Goal: Task Accomplishment & Management: Manage account settings

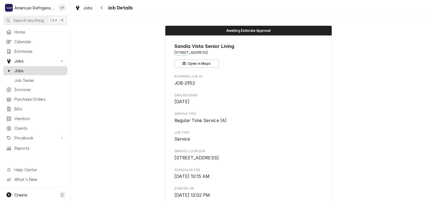
scroll to position [409, 0]
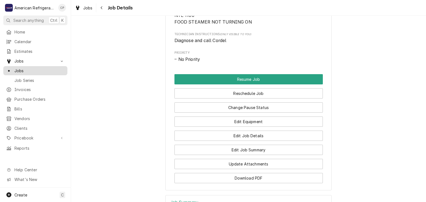
click at [45, 68] on span "Jobs" at bounding box center [39, 71] width 50 height 6
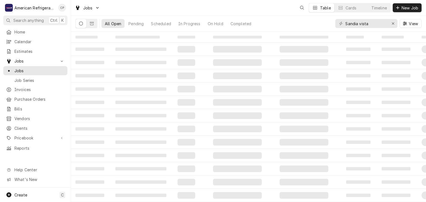
click at [367, 25] on input "Sandia vista" at bounding box center [366, 23] width 42 height 9
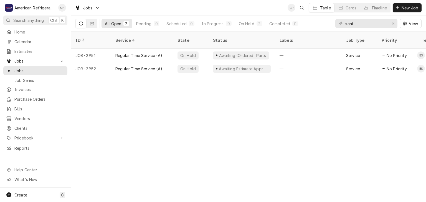
type input "santa"
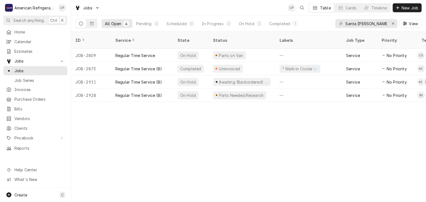
type input "Santa ana"
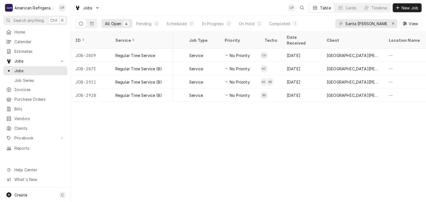
scroll to position [0, 159]
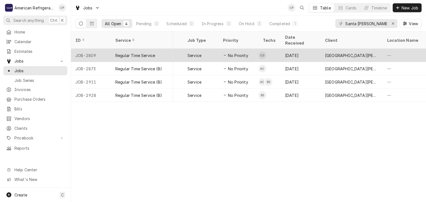
click at [230, 53] on span "No Priority" at bounding box center [238, 56] width 20 height 6
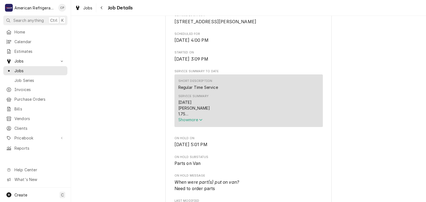
scroll to position [174, 0]
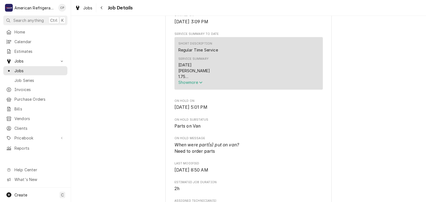
click at [198, 85] on span "Show more" at bounding box center [190, 82] width 24 height 5
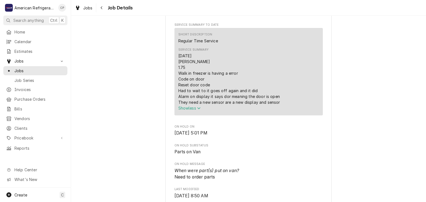
scroll to position [192, 0]
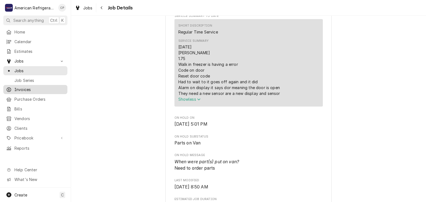
click at [47, 87] on span "Invoices" at bounding box center [39, 90] width 50 height 6
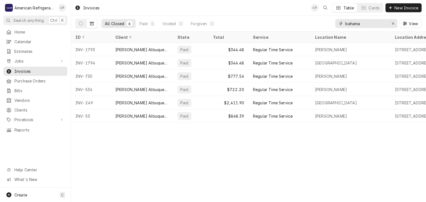
click at [364, 21] on input "bahama" at bounding box center [366, 23] width 42 height 9
click at [364, 22] on input "bahama" at bounding box center [366, 23] width 42 height 9
drag, startPoint x: 364, startPoint y: 22, endPoint x: 357, endPoint y: 23, distance: 6.7
click at [364, 22] on input "bahama" at bounding box center [366, 23] width 42 height 9
type input "santa"
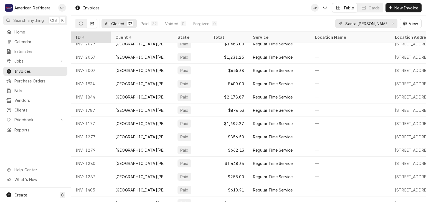
scroll to position [32, 0]
type input "Santa ana"
click at [79, 24] on icon "Dynamic Content Wrapper" at bounding box center [81, 24] width 4 height 4
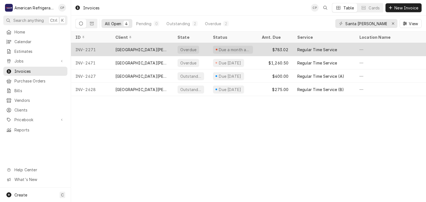
click at [144, 47] on div "[GEOGRAPHIC_DATA][PERSON_NAME]" at bounding box center [141, 50] width 53 height 6
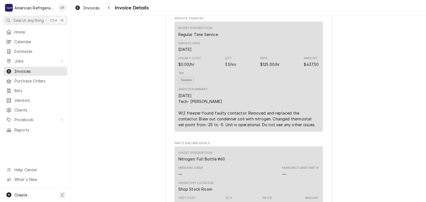
scroll to position [223, 0]
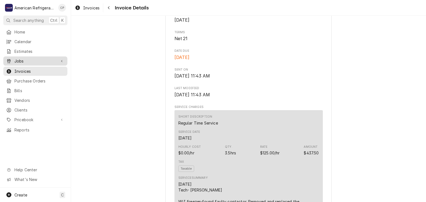
click at [49, 60] on span "Jobs" at bounding box center [35, 61] width 42 height 6
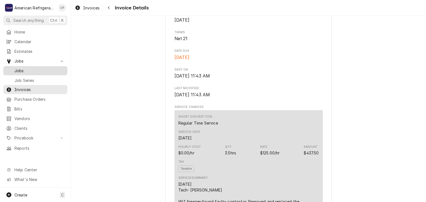
click at [45, 69] on span "Jobs" at bounding box center [39, 71] width 50 height 6
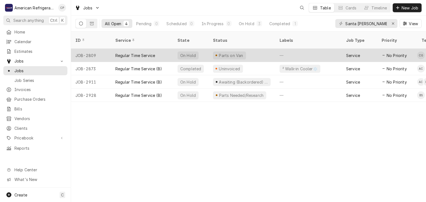
click at [139, 53] on div "Regular Time Service" at bounding box center [135, 56] width 40 height 6
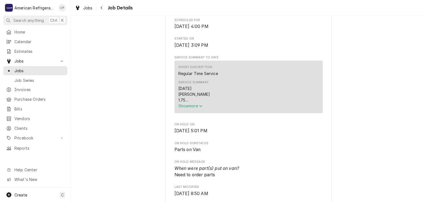
scroll to position [151, 0]
click at [189, 108] on span "Show more" at bounding box center [190, 105] width 24 height 5
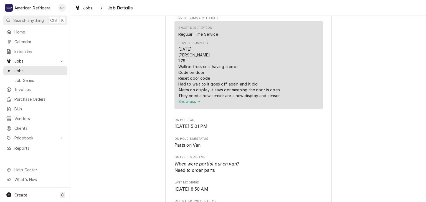
scroll to position [181, 0]
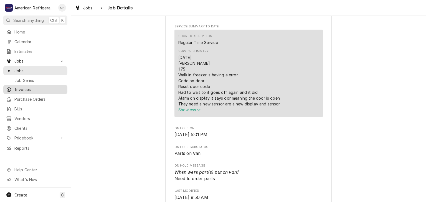
click at [50, 88] on span "Invoices" at bounding box center [39, 90] width 50 height 6
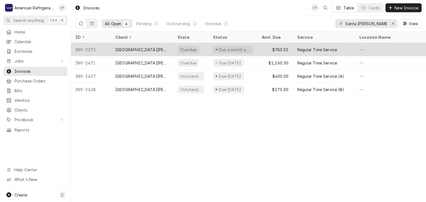
click at [156, 48] on div "[GEOGRAPHIC_DATA][PERSON_NAME]" at bounding box center [141, 50] width 53 height 6
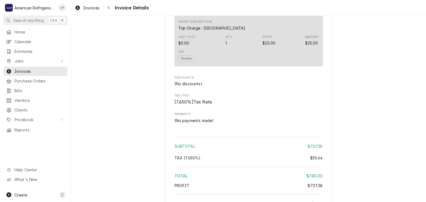
scroll to position [684, 0]
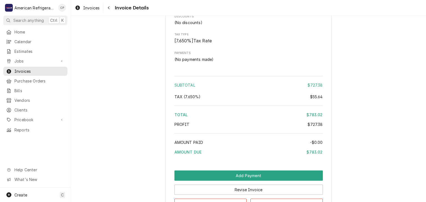
click at [35, 58] on span "Jobs" at bounding box center [35, 61] width 42 height 6
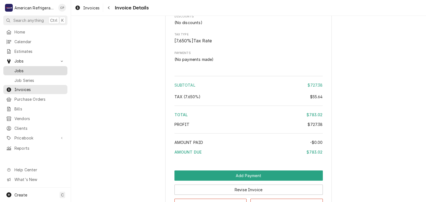
click at [41, 70] on span "Jobs" at bounding box center [39, 71] width 50 height 6
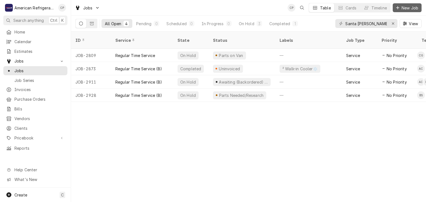
click at [401, 4] on button "New Job" at bounding box center [407, 7] width 29 height 9
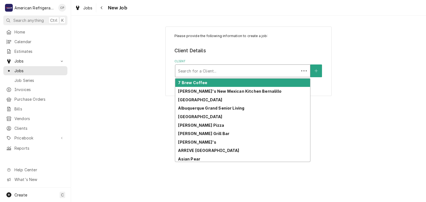
click at [212, 74] on div "Client" at bounding box center [237, 71] width 118 height 10
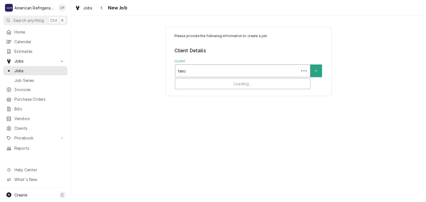
type input "texas"
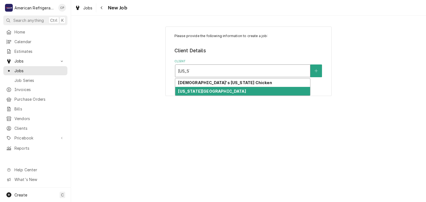
click at [210, 91] on strong "Texas Roadhouse" at bounding box center [212, 91] width 68 height 5
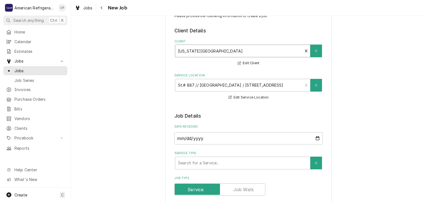
scroll to position [34, 0]
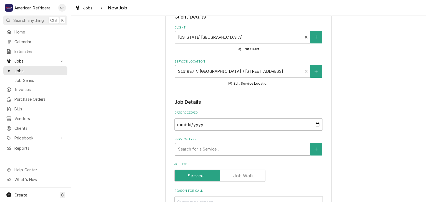
click at [210, 146] on div "Service Type" at bounding box center [242, 149] width 129 height 10
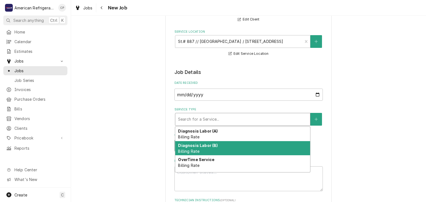
click at [216, 146] on div "Diagnosis Labor (B) Billing Rate" at bounding box center [242, 148] width 135 height 14
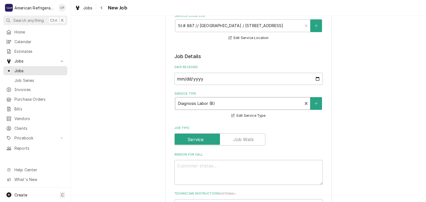
scroll to position [84, 0]
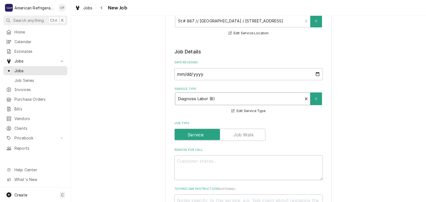
type textarea "x"
click at [208, 158] on textarea "Reason For Call" at bounding box center [248, 168] width 148 height 25
type textarea "H"
type textarea "x"
type textarea "Ho"
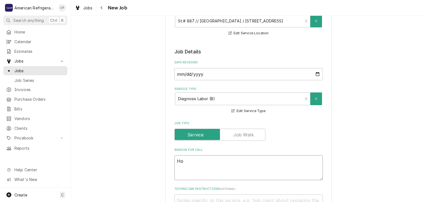
type textarea "x"
type textarea "How"
type textarea "x"
type textarea "Howa"
type textarea "x"
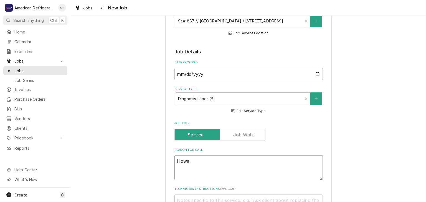
type textarea "Howar"
type textarea "x"
type textarea "Howard"
type textarea "x"
type textarea "Howard M"
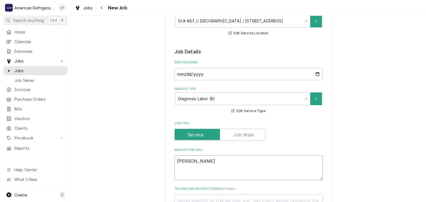
type textarea "x"
type textarea "Howard Mc"
type textarea "x"
type textarea "Howard Mc"
type textarea "x"
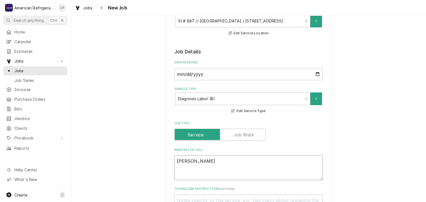
type textarea "Howard M"
type textarea "x"
type textarea "Howard"
type textarea "x"
type textarea "Howard"
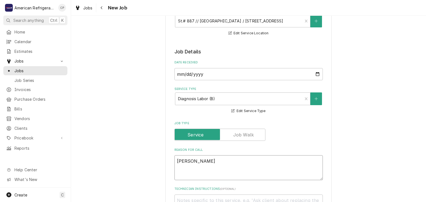
type textarea "x"
type textarea "Howar"
type textarea "x"
type textarea "Howa"
type textarea "x"
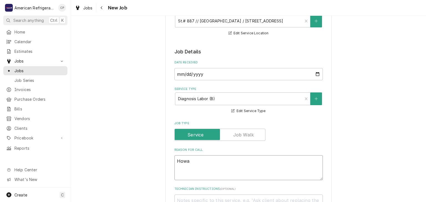
type textarea "How"
type textarea "x"
type textarea "Ho"
type textarea "x"
type textarea "H"
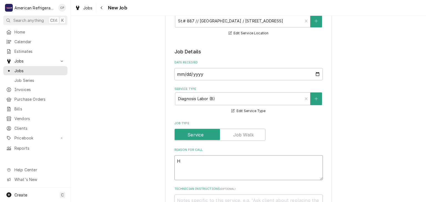
type textarea "x"
type textarea "Au"
type textarea "x"
type textarea "Auth"
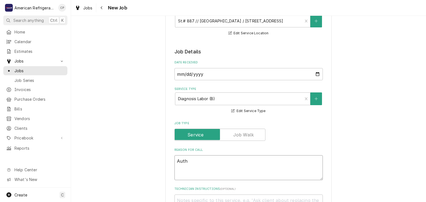
type textarea "x"
type textarea "Auth#"
type textarea "x"
type textarea "Auth# V"
type textarea "x"
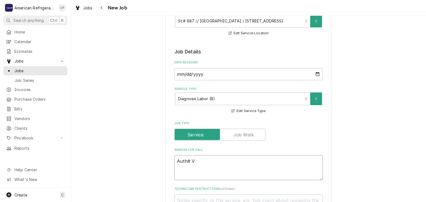
type textarea "Auth# V"
type textarea "x"
type textarea "Auth#"
type textarea "x"
paste textarea "HM250908ND"
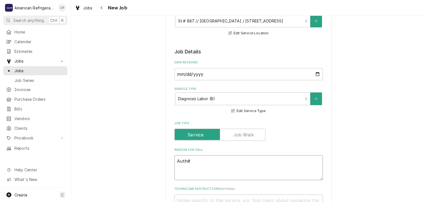
type textarea "Auth# HM250908ND"
type textarea "x"
type textarea "Auth# HM250908ND"
type textarea "x"
type textarea "Auth# HM250908ND H"
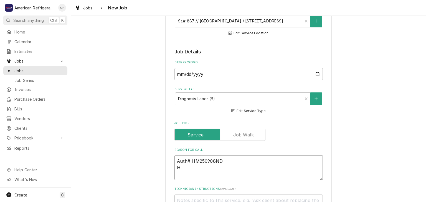
type textarea "x"
type textarea "Auth# HM250908ND Ho"
type textarea "x"
type textarea "Auth# HM250908ND How"
type textarea "x"
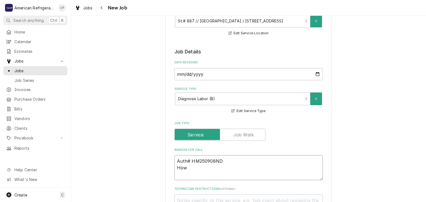
type textarea "Auth# HM250908ND Howa"
type textarea "x"
type textarea "Auth# HM250908ND Howar"
type textarea "x"
type textarea "Auth# HM250908ND Howard"
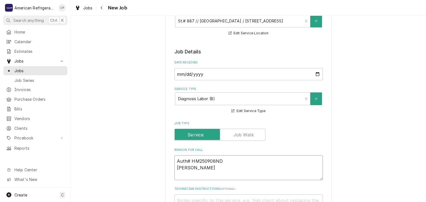
type textarea "x"
type textarea "Auth# HM250908ND Howard"
type textarea "x"
type textarea "Auth# HM250908ND Howard M"
type textarea "x"
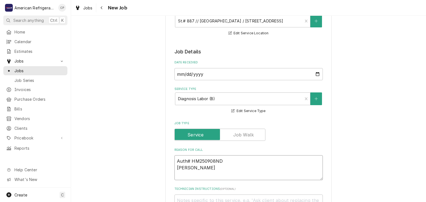
type textarea "Auth# HM250908ND Howard McC"
type textarea "x"
type textarea "Auth# HM250908ND Howard McCr"
type textarea "x"
type textarea "Auth# HM250908ND Howard McCray"
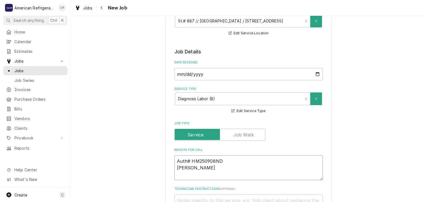
type textarea "x"
type textarea "Auth# HM250908ND Howard McCray"
type textarea "x"
type textarea "Auth# HM250908ND Howard McCray M"
type textarea "x"
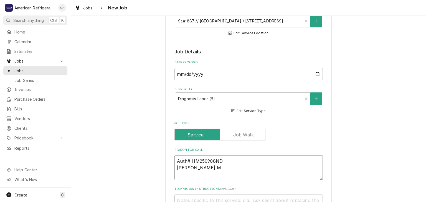
type textarea "Auth# HM250908ND Howard McCray Me"
type textarea "x"
type textarea "Auth# HM250908ND Howard McCray Meat"
type textarea "x"
type textarea "Auth# HM250908ND Howard McCray Meat C"
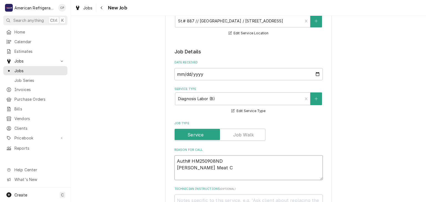
type textarea "x"
type textarea "Auth# HM250908ND Howard McCray Meat Ca"
type textarea "x"
type textarea "Auth# HM250908ND Howard McCray Meat Cas"
type textarea "x"
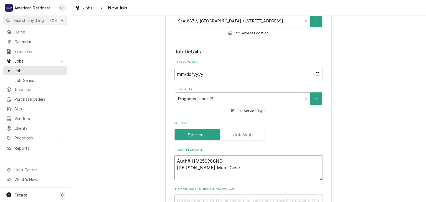
type textarea "Auth# HM250908ND Howard McCray Meat Case"
type textarea "x"
type textarea "Auth# HM250908ND Howard McCray Meat Case i"
type textarea "x"
type textarea "Auth# HM250908ND Howard McCray Meat Case is"
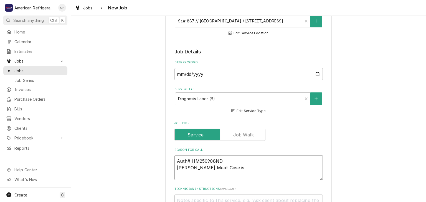
type textarea "x"
type textarea "Auth# HM250908ND Howard McCray Meat Case is"
type textarea "x"
type textarea "Auth# HM250908ND Howard McCray Meat Case is t"
type textarea "x"
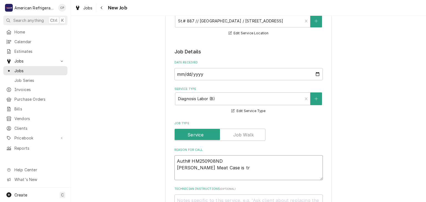
type textarea "Auth# HM250908ND Howard McCray Meat Case is tri"
type textarea "x"
type textarea "Auth# HM250908ND Howard McCray Meat Case is trip"
type textarea "x"
type textarea "Auth# HM250908ND Howard McCray Meat Case is trippi"
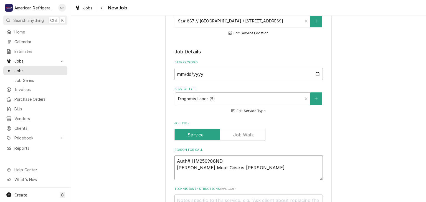
type textarea "x"
type textarea "Auth# HM250908ND Howard McCray Meat Case is trippin"
type textarea "x"
type textarea "Auth# HM250908ND Howard McCray Meat Case is tripping"
type textarea "x"
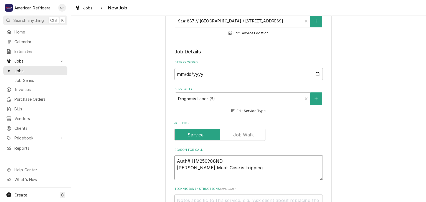
type textarea "Auth# HM250908ND Howard McCray Meat Case is tripping b"
type textarea "x"
type textarea "Auth# HM250908ND Howard McCray Meat Case is tripping br"
type textarea "x"
type textarea "Auth# HM250908ND Howard McCray Meat Case is tripping bre"
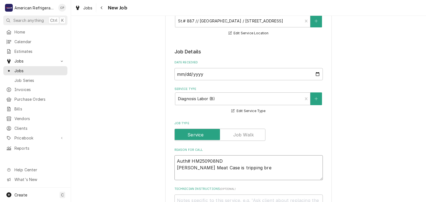
type textarea "x"
type textarea "Auth# HM250908ND Howard McCray Meat Case is tripping brea"
type textarea "x"
type textarea "Auth# HM250908ND Howard McCray Meat Case is tripping breakd"
type textarea "x"
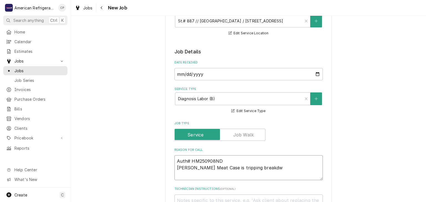
type textarea "Auth# HM250908ND Howard McCray Meat Case is tripping breakd"
type textarea "x"
type textarea "Auth# HM250908ND Howard McCray Meat Case is tripping breakd"
type textarea "x"
type textarea "Auth# HM250908ND Howard McCray Meat Case is tripping break"
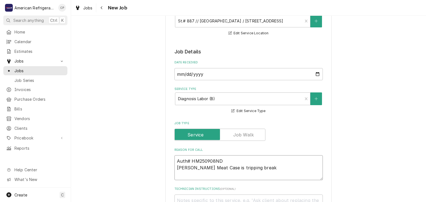
type textarea "x"
type textarea "Auth# HM250908ND Howard McCray Meat Case is tripping breake"
type textarea "x"
type textarea "Auth# HM250908ND Howard McCray Meat Case is tripping breaker"
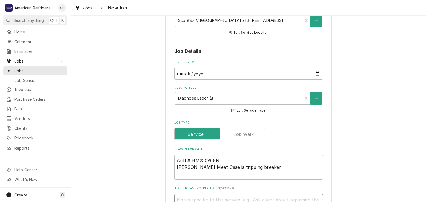
type textarea "x"
type textarea "DF"
type textarea "x"
type textarea "DFi"
type textarea "x"
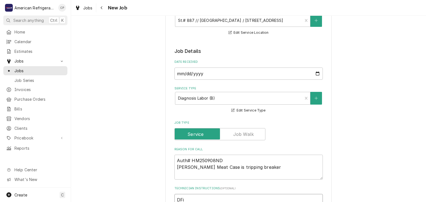
type textarea "DF"
type textarea "x"
type textarea "Di"
type textarea "x"
type textarea "Dia"
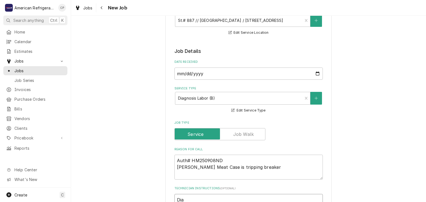
type textarea "x"
type textarea "Diag"
type textarea "x"
type textarea "Diagn"
type textarea "x"
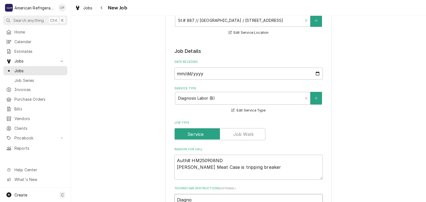
type textarea "Diagnos"
type textarea "x"
type textarea "Diagnose"
type textarea "x"
type textarea "Diagnose &"
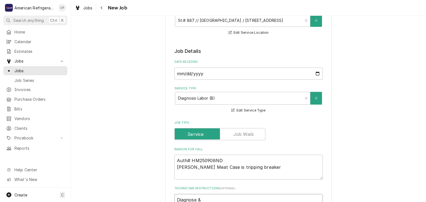
type textarea "x"
type textarea "Diagnose &"
type textarea "x"
type textarea "Diagnose & ca"
type textarea "x"
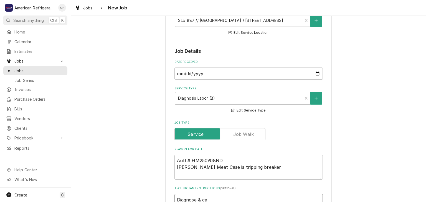
type textarea "Diagnose & cal"
type textarea "x"
type textarea "Diagnose & call"
type textarea "x"
type textarea "Diagnose & call"
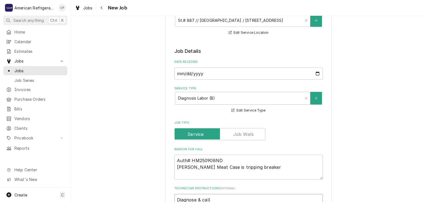
type textarea "x"
type textarea "Diagnose & call gl"
type textarea "x"
type textarea "Diagnose & call glen"
type textarea "x"
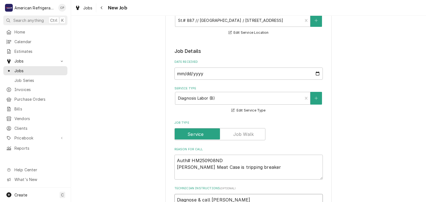
type textarea "Diagnose & call glenn"
type textarea "x"
type textarea "Diagnose & call Glenn"
type textarea "x"
type textarea "Diagnose & call Glenn"
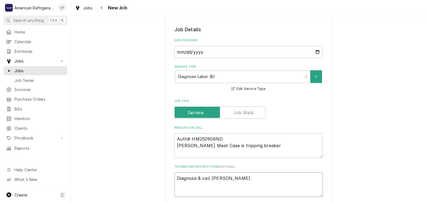
scroll to position [119, 0]
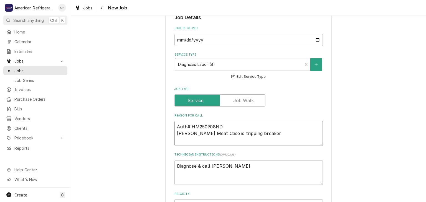
click at [289, 138] on textarea "Auth# HM250908ND Howard McCray Meat Case is tripping breaker" at bounding box center [248, 133] width 148 height 25
type textarea "Auth# HM250908ND Howard McCray Meat Case is tripping breaker"
type textarea "x"
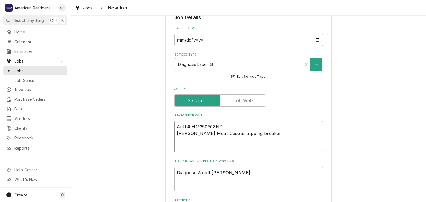
paste textarea "Unit: Howard McCray - Red Meat Service Case, double duty, 50"W Model: HMCSCCMS3…"
type textarea "Auth# HM250908ND Howard McCray Meat Case is tripping breaker Unit: Howard McCra…"
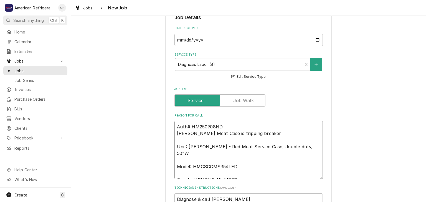
type textarea "x"
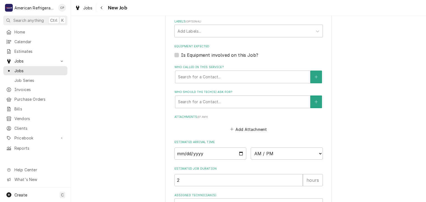
scroll to position [356, 0]
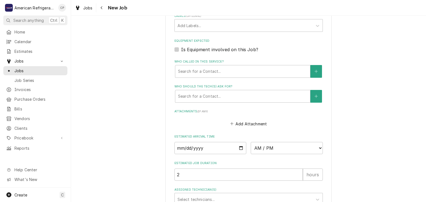
type textarea "Auth# HM250908ND Howard McCray Meat Case is tripping breaker Unit: Howard McCra…"
click at [243, 146] on input "Date" at bounding box center [210, 148] width 72 height 12
type textarea "x"
type input "2025-09-09"
click at [290, 147] on select "AM / PM 6:00 AM 6:15 AM 6:30 AM 6:45 AM 7:00 AM 7:15 AM 7:30 AM 7:45 AM 8:00 AM…" at bounding box center [287, 148] width 72 height 12
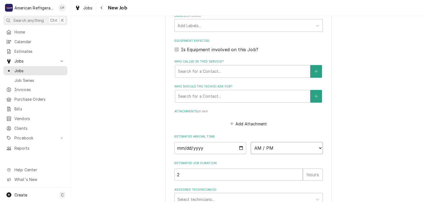
type textarea "x"
select select "13:15:00"
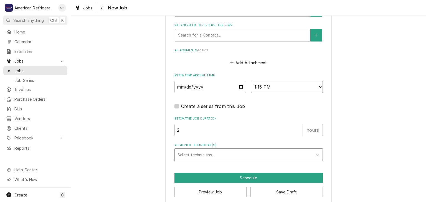
scroll to position [417, 0]
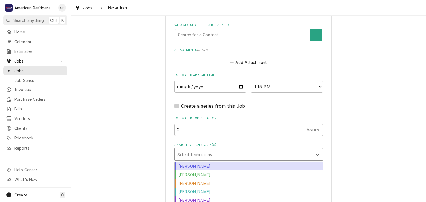
click at [220, 153] on div "Assigned Technician(s)" at bounding box center [243, 155] width 132 height 10
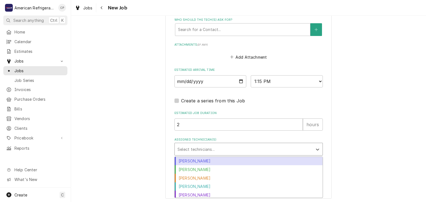
scroll to position [1, 0]
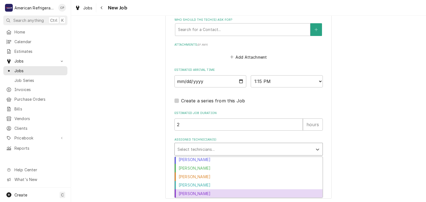
click at [221, 194] on div "Richard Wirick" at bounding box center [249, 194] width 148 height 9
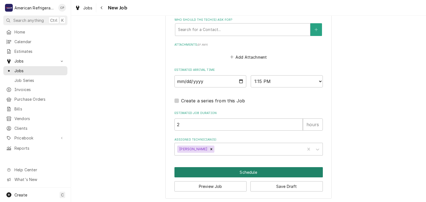
click at [217, 173] on button "Schedule" at bounding box center [248, 172] width 148 height 10
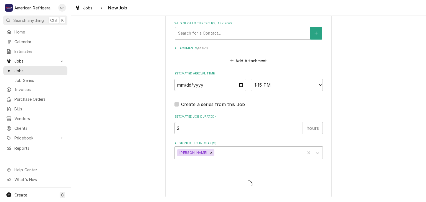
scroll to position [417, 0]
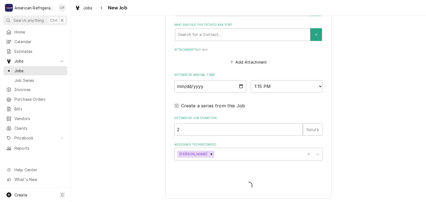
type textarea "x"
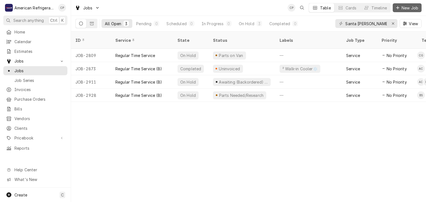
click at [401, 8] on span "New Job" at bounding box center [409, 8] width 19 height 6
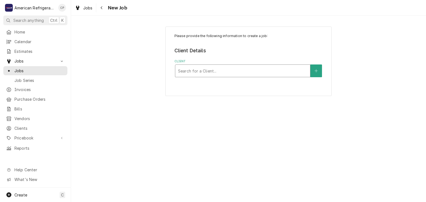
click at [203, 72] on div "Client" at bounding box center [242, 71] width 129 height 10
type input "bahama"
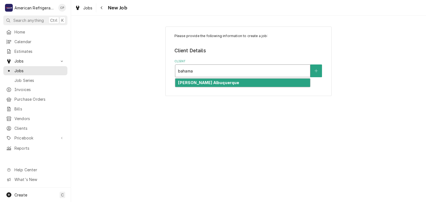
click at [198, 83] on strong "[PERSON_NAME] Albuquerque" at bounding box center [208, 82] width 61 height 5
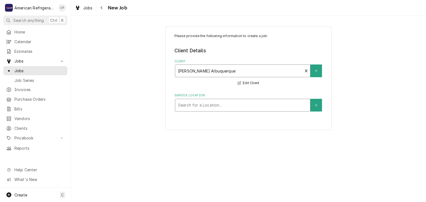
click at [196, 104] on div "Service Location" at bounding box center [242, 105] width 129 height 10
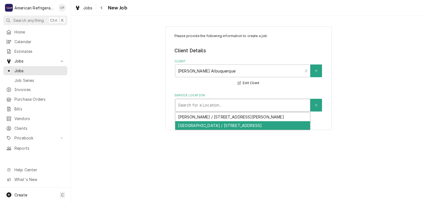
click at [200, 126] on div "[GEOGRAPHIC_DATA] / [STREET_ADDRESS]" at bounding box center [242, 125] width 135 height 9
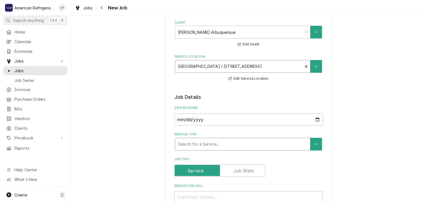
click at [209, 140] on div "Service Type" at bounding box center [242, 144] width 129 height 10
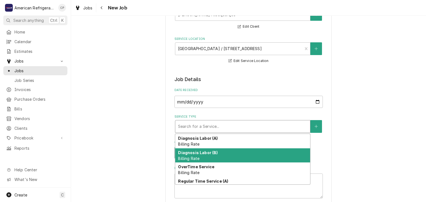
click at [209, 155] on div "Diagnosis Labor (B) Billing Rate" at bounding box center [242, 156] width 135 height 14
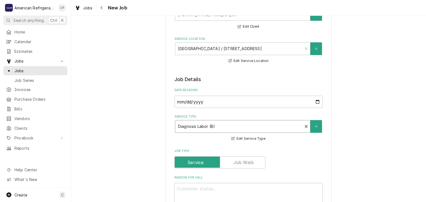
scroll to position [84, 0]
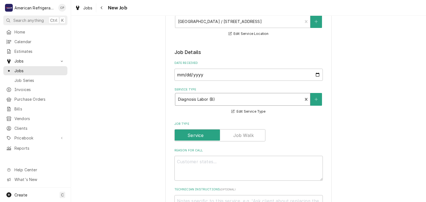
click at [200, 155] on div "Reason For Call" at bounding box center [248, 165] width 148 height 32
click at [201, 162] on textarea "Reason For Call" at bounding box center [248, 168] width 148 height 25
type textarea "x"
type textarea "P"
type textarea "x"
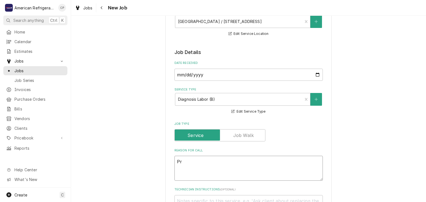
type textarea "Pre"
type textarea "x"
type textarea "Prev"
type textarea "x"
type textarea "Preven"
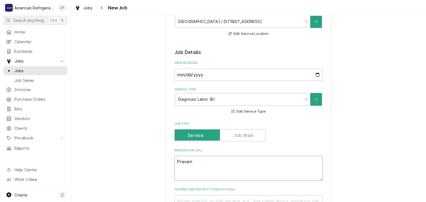
type textarea "x"
type textarea "Prevent"
type textarea "x"
type textarea "Preventi"
type textarea "x"
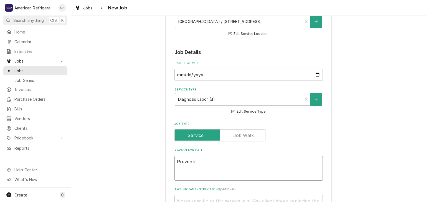
type textarea "Preventiv"
type textarea "x"
type textarea "Preventive"
type textarea "x"
type textarea "Preventive ai"
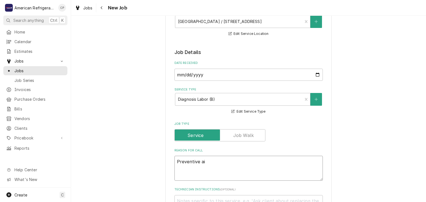
type textarea "x"
type textarea "Preventive a"
type textarea "x"
type textarea "Preventive M"
type textarea "x"
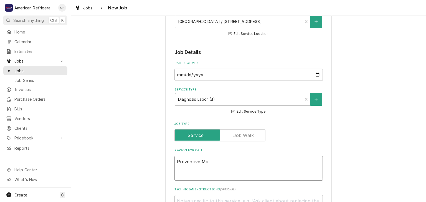
type textarea "Preventive Mai"
type textarea "x"
type textarea "Preventive Main"
type textarea "x"
type textarea "Preventive Mainte"
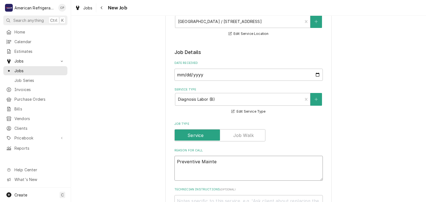
type textarea "x"
type textarea "Preventive Mainten"
type textarea "x"
type textarea "Preventive Maintenna"
type textarea "x"
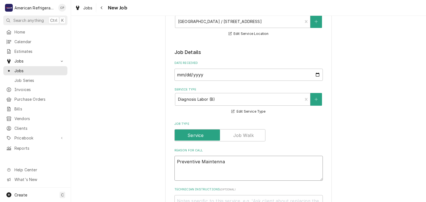
type textarea "Preventive Maintennan"
type textarea "x"
type textarea "Preventive Maintenna"
type textarea "x"
type textarea "Preventive Mainten"
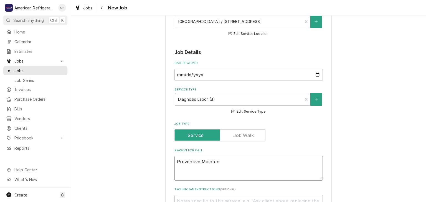
type textarea "x"
type textarea "Preventive Mainte"
type textarea "x"
type textarea "Preventive Maintea"
type textarea "x"
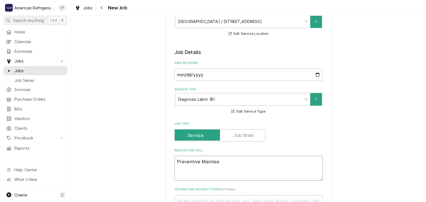
type textarea "Preventive Mainte"
type textarea "x"
type textarea "Preventive Mainten"
type textarea "x"
type textarea "Preventive Maintena"
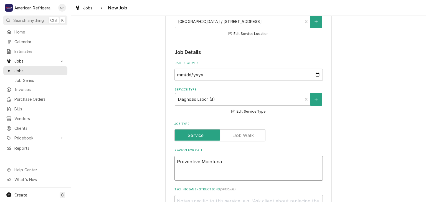
type textarea "x"
type textarea "Preventive Maintenan"
type textarea "x"
type textarea "Preventive Maintenanc"
type textarea "x"
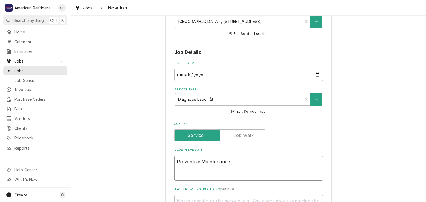
type textarea "Preventive Maintenance"
type textarea "x"
type textarea "Preventive Maintenance"
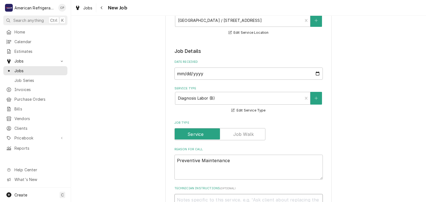
type textarea "x"
type textarea "D"
type textarea "x"
type textarea "Di"
type textarea "x"
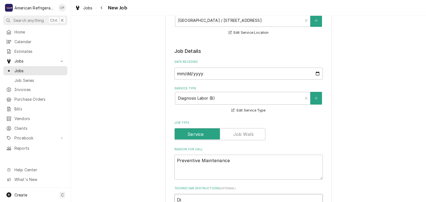
type textarea "Dia"
type textarea "x"
type textarea "Diagn"
type textarea "x"
type textarea "Diagno"
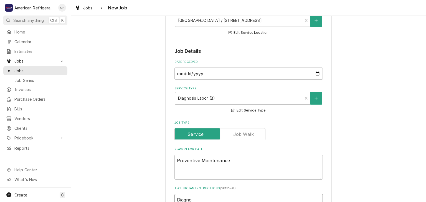
type textarea "x"
type textarea "Diagnose"
type textarea "x"
type textarea "Diagnose &"
type textarea "x"
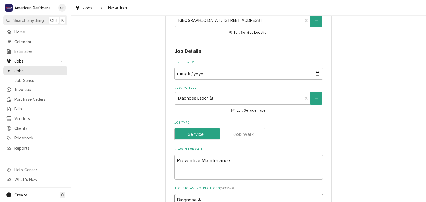
type textarea "Diagnose & c"
type textarea "x"
type textarea "Diagnose & ca"
type textarea "x"
type textarea "Diagnose & cal"
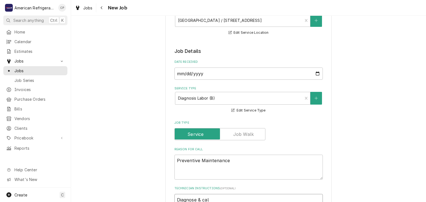
type textarea "x"
type textarea "Diagnose & call"
type textarea "x"
type textarea "Diagnose & call G"
type textarea "x"
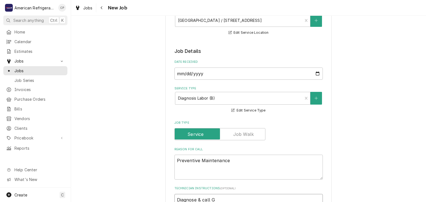
type textarea "Diagnose & call Gl"
type textarea "x"
type textarea "Diagnose & call Gle"
type textarea "x"
type textarea "Diagnose & call Glen"
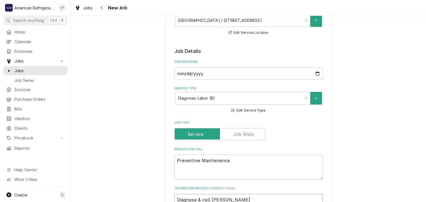
type textarea "x"
type textarea "Diagnose & call Glenn"
type textarea "x"
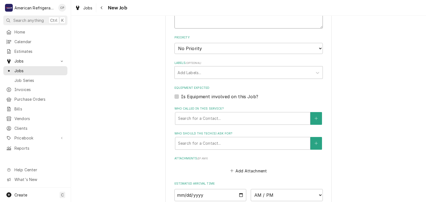
scroll to position [322, 0]
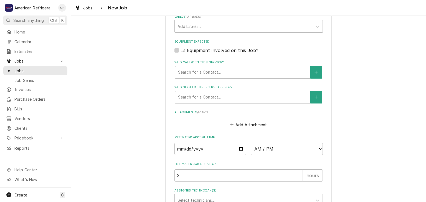
type textarea "Diagnose & call Glenn"
click at [241, 148] on input "Date" at bounding box center [210, 149] width 72 height 12
type textarea "x"
type input "2025-09-09"
click at [284, 144] on select "AM / PM 6:00 AM 6:15 AM 6:30 AM 6:45 AM 7:00 AM 7:15 AM 7:30 AM 7:45 AM 8:00 AM…" at bounding box center [287, 149] width 72 height 12
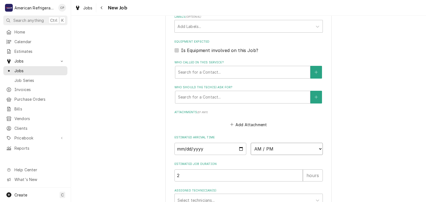
type textarea "x"
select select "13:30:00"
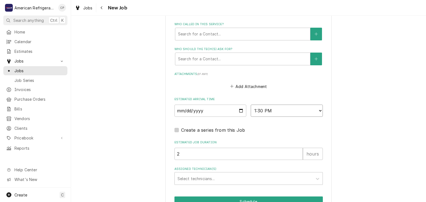
scroll to position [366, 0]
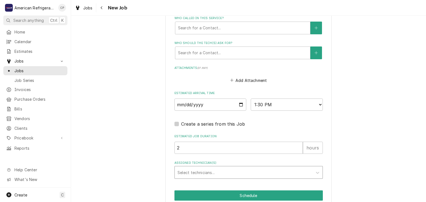
click at [227, 168] on div "Assigned Technician(s)" at bounding box center [243, 173] width 132 height 10
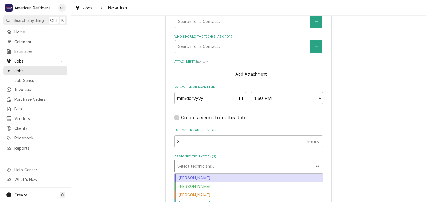
scroll to position [389, 0]
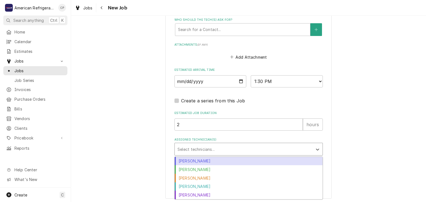
click at [215, 159] on div "Alvaro Cuenca" at bounding box center [249, 161] width 148 height 9
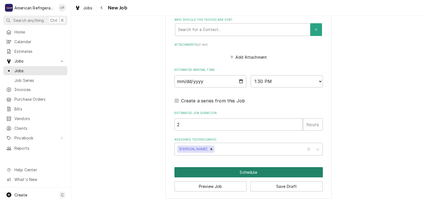
click at [222, 173] on button "Schedule" at bounding box center [248, 172] width 148 height 10
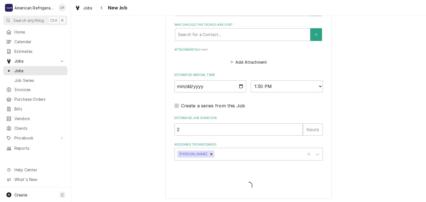
type textarea "x"
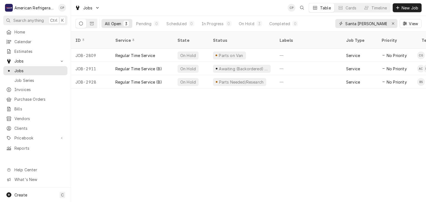
click at [359, 26] on input "Santa [PERSON_NAME]" at bounding box center [366, 23] width 42 height 9
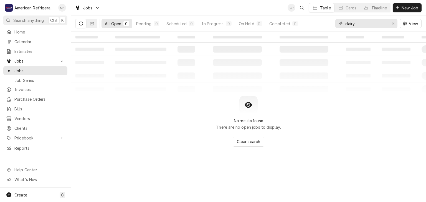
click at [358, 23] on input "dairy" at bounding box center [366, 23] width 42 height 9
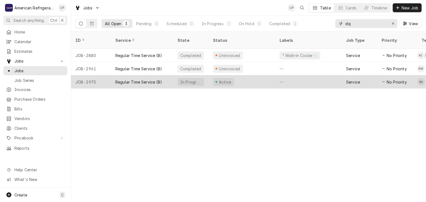
type input "dq"
click at [151, 79] on div "Regular Time Service (B)" at bounding box center [138, 82] width 47 height 6
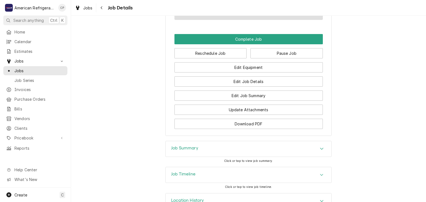
scroll to position [370, 0]
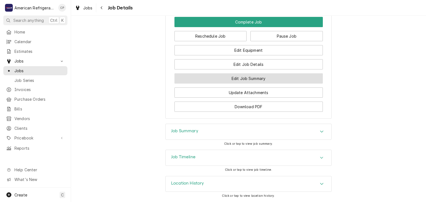
click at [275, 81] on button "Edit Job Summary" at bounding box center [248, 78] width 148 height 10
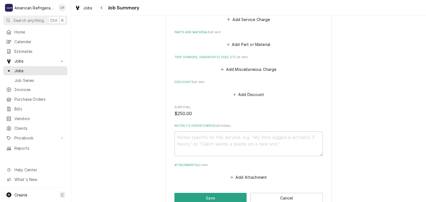
scroll to position [263, 0]
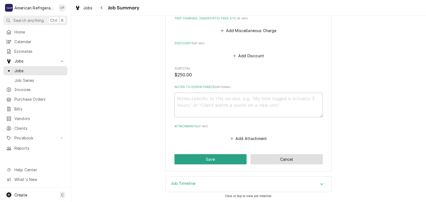
click at [302, 160] on button "Cancel" at bounding box center [286, 159] width 72 height 10
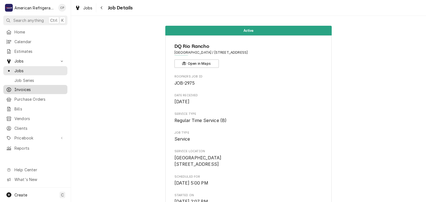
click at [48, 87] on span "Invoices" at bounding box center [39, 90] width 50 height 6
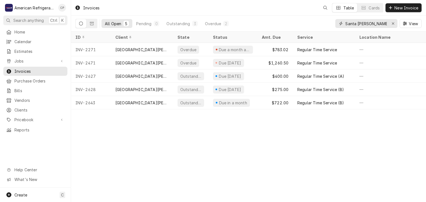
click at [378, 23] on input "Santa ana" at bounding box center [366, 23] width 42 height 9
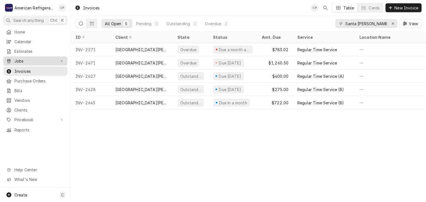
drag, startPoint x: 49, startPoint y: 57, endPoint x: 47, endPoint y: 60, distance: 2.9
click at [49, 58] on span "Jobs" at bounding box center [35, 61] width 42 height 6
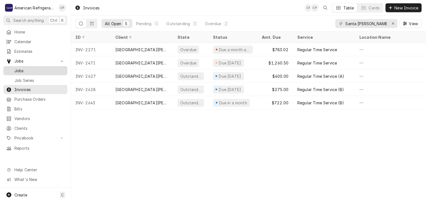
click at [53, 67] on div "Jobs" at bounding box center [35, 70] width 62 height 7
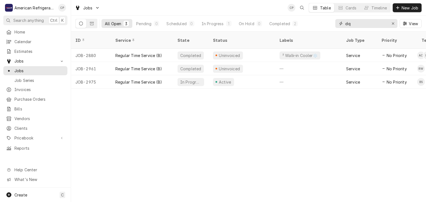
click at [376, 22] on input "dq" at bounding box center [366, 23] width 42 height 9
click at [371, 25] on input "dq" at bounding box center [366, 23] width 42 height 9
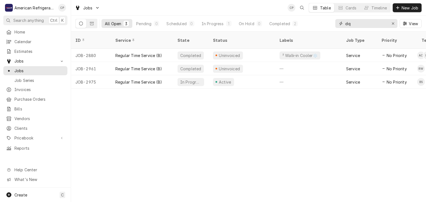
click at [366, 25] on input "dq" at bounding box center [366, 23] width 42 height 9
click at [363, 25] on input "dq" at bounding box center [366, 23] width 42 height 9
click at [355, 26] on input "dq" at bounding box center [366, 23] width 42 height 9
click at [368, 23] on input "dq" at bounding box center [366, 23] width 42 height 9
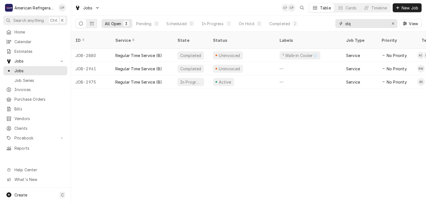
click at [368, 23] on input "dq" at bounding box center [366, 23] width 42 height 9
click at [376, 23] on input "dq" at bounding box center [366, 23] width 42 height 9
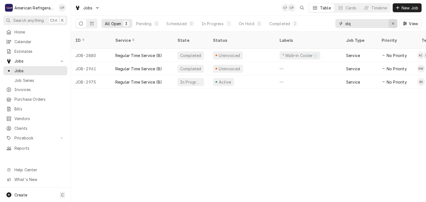
click at [393, 23] on icon "Erase input" at bounding box center [392, 24] width 3 height 4
click at [371, 24] on input "Dynamic Content Wrapper" at bounding box center [371, 23] width 52 height 9
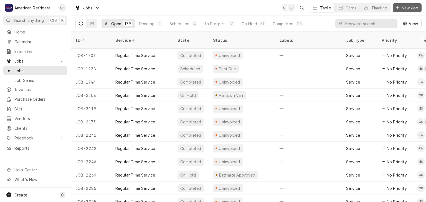
click at [401, 6] on span "New Job" at bounding box center [409, 8] width 19 height 6
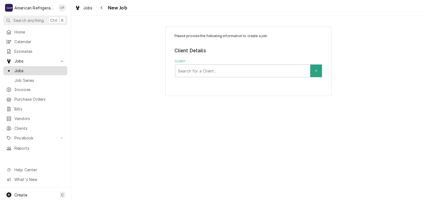
click at [50, 71] on span "Jobs" at bounding box center [39, 71] width 50 height 6
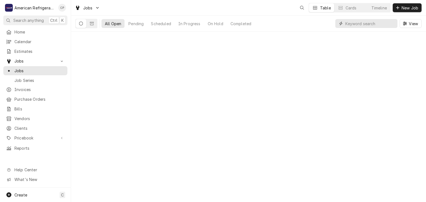
click at [352, 27] on input "Dynamic Content Wrapper" at bounding box center [369, 23] width 49 height 9
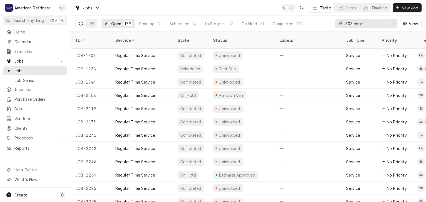
type input "303 coors"
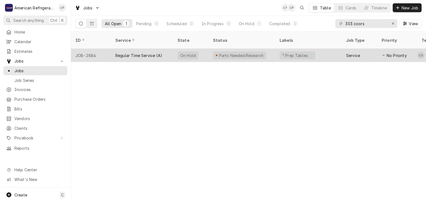
click at [165, 49] on div "Regular Time Service (A)" at bounding box center [142, 55] width 62 height 13
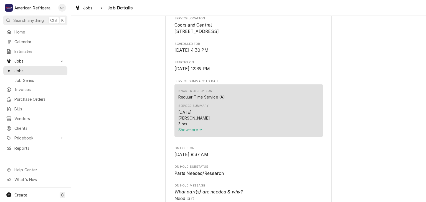
scroll to position [134, 0]
click at [187, 126] on div "[DATE] [PERSON_NAME] 3 hrs Top railing is not working properly Had a dirty cond…" at bounding box center [248, 117] width 141 height 17
click at [180, 132] on span "Show more" at bounding box center [190, 129] width 24 height 5
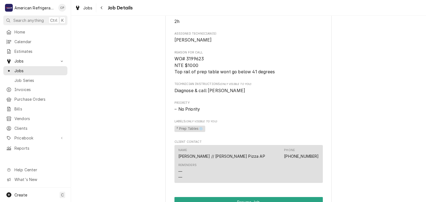
scroll to position [343, 0]
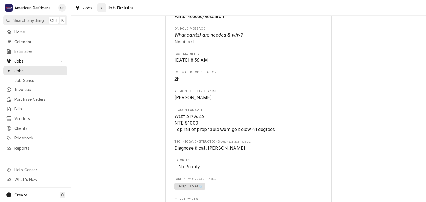
click at [102, 9] on icon "Navigate back" at bounding box center [101, 8] width 2 height 4
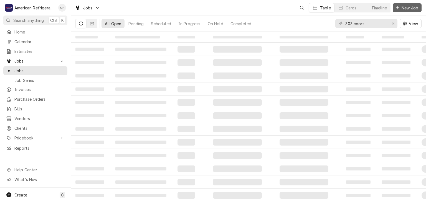
click at [401, 10] on span "New Job" at bounding box center [409, 8] width 19 height 6
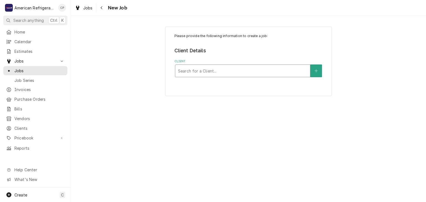
click at [266, 72] on div "Client" at bounding box center [242, 71] width 129 height 10
type input "pizza hut"
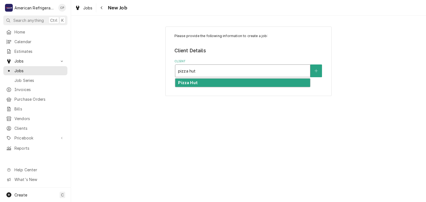
click at [260, 85] on div "Pizza Hut" at bounding box center [242, 83] width 135 height 9
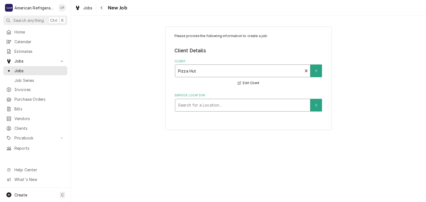
click at [228, 103] on div "Service Location" at bounding box center [242, 105] width 129 height 10
type input "303"
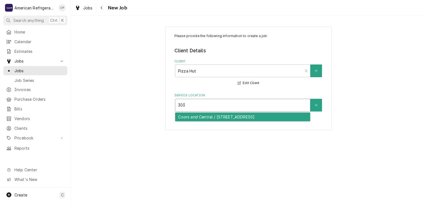
click at [222, 115] on div "Coors and Central / 303 Coors Blvd NW, Albuquerque, NM 87121" at bounding box center [242, 117] width 135 height 9
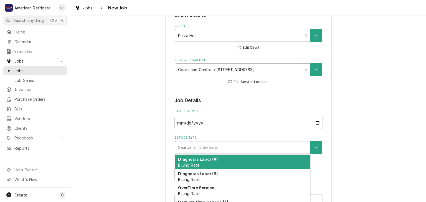
click at [218, 147] on div "Service Type" at bounding box center [242, 148] width 129 height 10
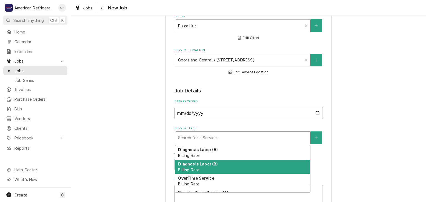
scroll to position [45, 0]
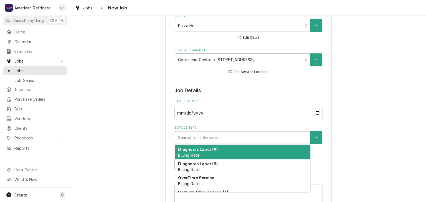
click at [210, 126] on label "Service Type" at bounding box center [248, 128] width 148 height 4
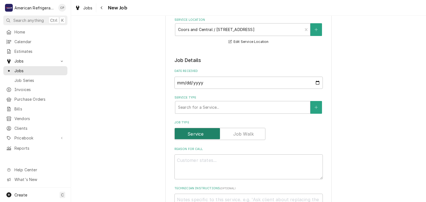
scroll to position [87, 0]
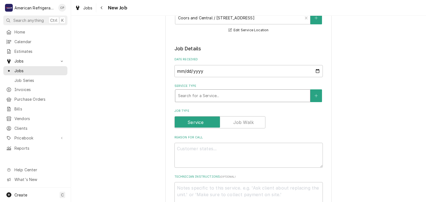
click at [208, 98] on div "Service Type" at bounding box center [242, 96] width 129 height 10
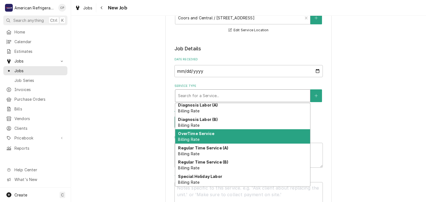
scroll to position [0, 0]
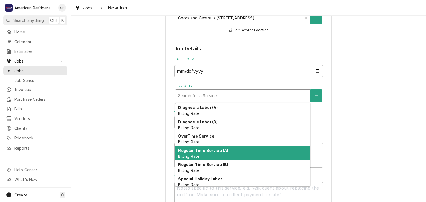
click at [207, 148] on strong "Regular Time Service (A)" at bounding box center [203, 150] width 50 height 5
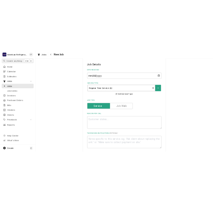
scroll to position [111, 0]
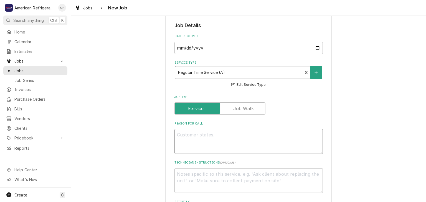
click at [202, 139] on textarea "Reason For Call" at bounding box center [248, 141] width 148 height 25
type textarea "x"
type textarea "WO"
type textarea "x"
type textarea "WO#"
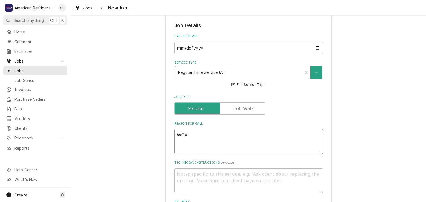
type textarea "x"
type textarea "WO#"
paste textarea "3199623"
type textarea "x"
type textarea "WO# 3199623"
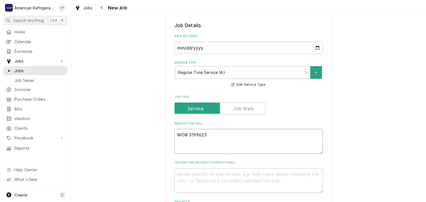
type textarea "x"
type textarea "WO# 3199623 N"
type textarea "x"
type textarea "WO# 3199623 NT"
type textarea "x"
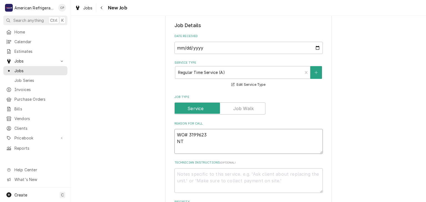
type textarea "WO# 3199623 NTE"
type textarea "x"
type textarea "WO# 3199623 NTE"
type textarea "x"
type textarea "WO# 3199623 NTE $"
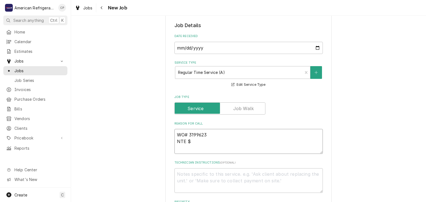
type textarea "x"
type textarea "WO# 3199623 NTE"
type textarea "x"
type textarea "WO# 3199623 NTE"
type textarea "x"
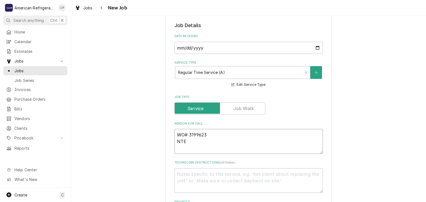
type textarea "WO# 3199623 NT"
type textarea "x"
type textarea "WO# 3199623 N"
type textarea "x"
type textarea "WO# 3199623"
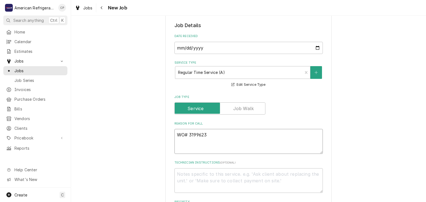
type textarea "x"
type textarea "WO# 3199623"
type textarea "x"
type textarea "WO# 3199623 Q"
type textarea "x"
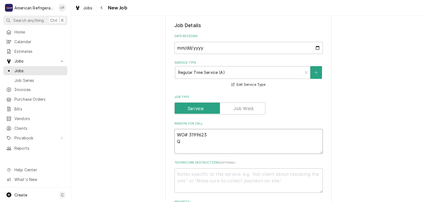
type textarea "WO# 3199623 Qu"
type textarea "x"
type textarea "WO# 3199623 Quo"
type textarea "x"
type textarea "WO# 3199623 Quot"
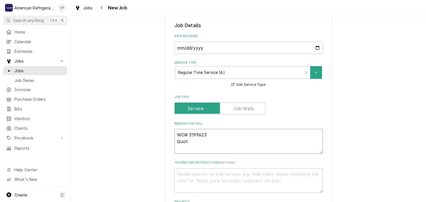
type textarea "x"
type textarea "WO# 3199623 Quote"
type textarea "x"
type textarea "WO# 3199623 Quote"
type textarea "x"
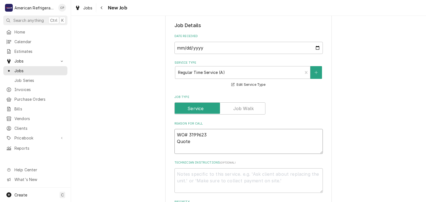
type textarea "WO# 3199623 Quoted"
type textarea "x"
type textarea "WO# 3199623 Quoted"
type textarea "x"
type textarea "WO# 3199623 Quoted &"
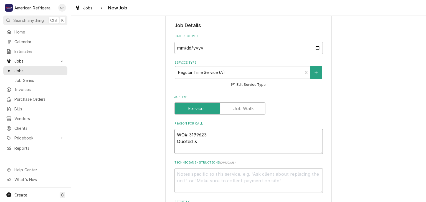
type textarea "x"
type textarea "WO# 3199623 Quoted & A"
type textarea "x"
type textarea "WO# 3199623 Quoted & Ap"
type textarea "x"
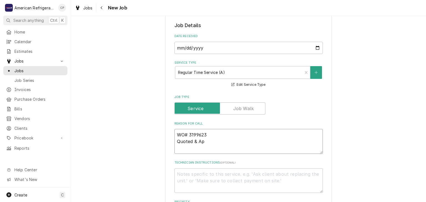
type textarea "WO# 3199623 Quoted & App"
type textarea "x"
type textarea "WO# 3199623 Quoted & Appr"
type textarea "x"
type textarea "WO# 3199623 Quoted & Appro"
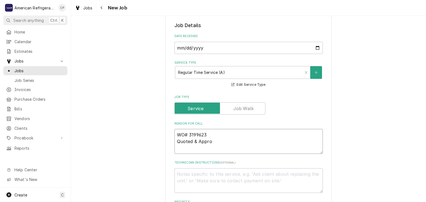
type textarea "x"
type textarea "WO# 3199623 Quoted & Approv"
type textarea "x"
type textarea "WO# 3199623 Quoted & Approve"
type textarea "x"
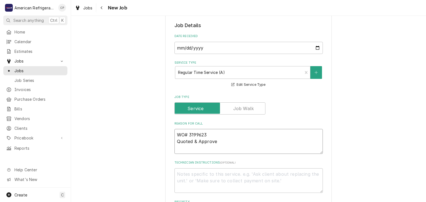
type textarea "WO# 3199623 Quoted & Approved"
type textarea "x"
type textarea "WO# 3199623 Quoted & Approved"
click at [249, 147] on textarea "WO# 3199623 Quoted & Approved" at bounding box center [248, 141] width 148 height 25
type textarea "x"
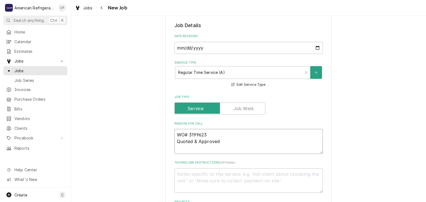
type textarea "WO# 3199623 Quoted & Approved"
type textarea "x"
type textarea "WO# 3199623 Quoted & Approved I"
type textarea "x"
type textarea "WO# 3199623 Quoted & Approved Ins"
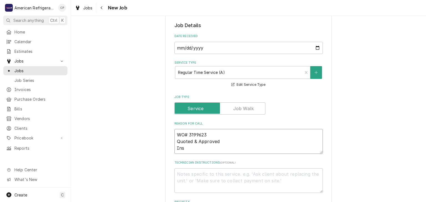
type textarea "x"
type textarea "WO# 3199623 Quoted & Approved Instal"
type textarea "x"
type textarea "WO# 3199623 Quoted & Approved Install"
type textarea "x"
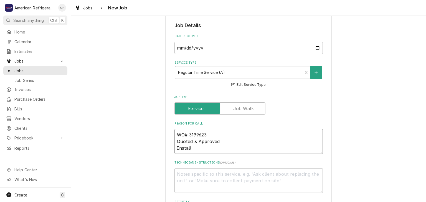
type textarea "WO# 3199623 Quoted & Approved Install o"
type textarea "x"
type textarea "WO# 3199623 Quoted & Approved Install of"
type textarea "x"
type textarea "WO# 3199623 Quoted & Approved Install of D"
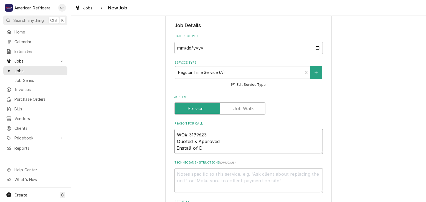
type textarea "x"
type textarea "WO# 3199623 Quoted & Approved Install of Dr"
type textarea "x"
type textarea "WO# 3199623 Quoted & Approved Install of Dra"
type textarea "x"
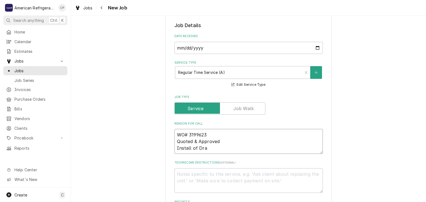
type textarea "WO# 3199623 Quoted & Approved Install of Drai"
type textarea "x"
type textarea "WO# 3199623 Quoted & Approved Install of Drain"
type textarea "x"
type textarea "WO# 3199623 Quoted & Approved Install of Drain"
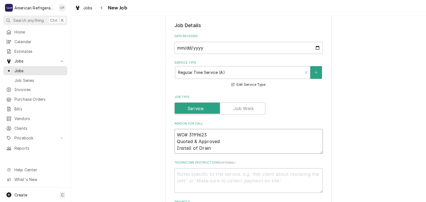
type textarea "x"
type textarea "WO# 3199623 Quoted & Approved Install of Drain p"
type textarea "x"
type textarea "WO# 3199623 Quoted & Approved Install of Drain pan"
type textarea "x"
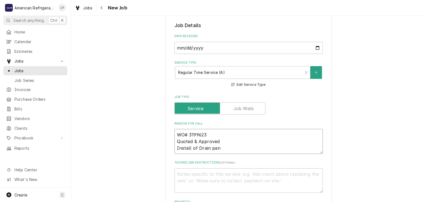
type textarea "WO# 3199623 Quoted & Approved Install of Drain pan"
type textarea "x"
type textarea "WO# 3199623 Quoted & Approved Install of Drain pan"
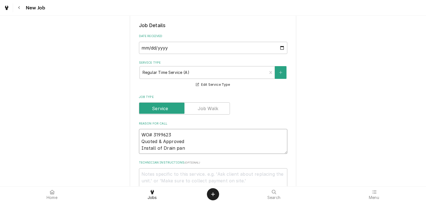
type textarea "x"
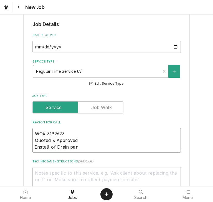
click at [145, 137] on textarea "WO# 3199623 Quoted & Approved Install of Drain pan" at bounding box center [106, 140] width 148 height 25
type textarea "WO# 3199623 Quoted & Approved o Install of Drain pan"
type textarea "x"
type textarea "WO# 3199623 Quoted & Approved on Install of Drain pan"
type textarea "x"
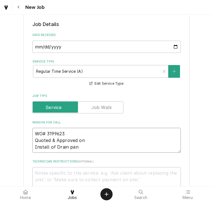
type textarea "WO# 3199623 Quoted & Approved on E Install of Drain pan"
type textarea "x"
type textarea "WO# 3199623 Quoted & Approved on Es Install of Drain pan"
type textarea "x"
type textarea "WO# 3199623 Quoted & Approved on Est- Install of Drain pan"
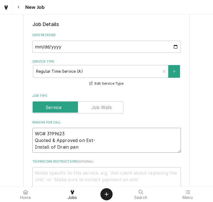
type textarea "x"
type textarea "WO# 3199623 Quoted & Approved on Est-3 Install of Drain pan"
type textarea "x"
type textarea "WO# 3199623 Quoted & Approved on Est-33 Install of Drain pan"
type textarea "x"
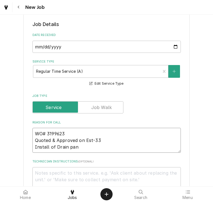
type textarea "WO# 3199623 Quoted & Approved on Est-331 Install of Drain pan"
click at [138, 151] on textarea "WO# 3199623 Quoted & Approved on Est-331 Install of Drain pan" at bounding box center [106, 140] width 148 height 25
type textarea "x"
type textarea "WO# 3199623 Quoted & Approved on Est-331 Install of Drain pan"
type textarea "x"
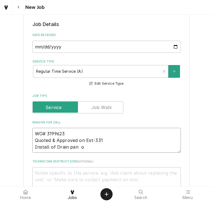
type textarea "WO# 3199623 Quoted & Approved on Est-331 Install of Drain pan on"
type textarea "x"
type textarea "WO# 3199623 Quoted & Approved on Est-331 Install of Drain pan on P"
type textarea "x"
type textarea "WO# 3199623 Quoted & Approved on Est-331 Install of Drain pan on Pr"
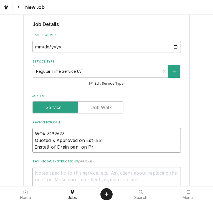
type textarea "x"
type textarea "WO# 3199623 Quoted & Approved on Est-331 Install of Drain pan on Prep"
type textarea "x"
type textarea "WO# 3199623 Quoted & Approved on Est-331 Install of Drain pan on Prep t"
type textarea "x"
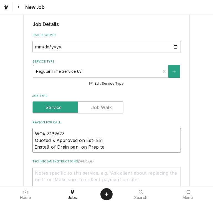
type textarea "WO# 3199623 Quoted & Approved on Est-331 Install of Drain pan on Prep tab"
type textarea "x"
type textarea "WO# 3199623 Quoted & Approved on Est-331 Install of Drain pan on Prep table"
type textarea "x"
click at [80, 147] on textarea "WO# 3199623 Quoted & Approved on Est-331 Install of Drain pan on Prep table" at bounding box center [106, 140] width 148 height 25
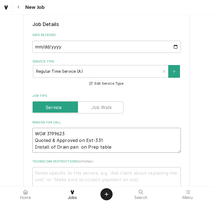
type textarea "WO# 3199623 Quoted & Approved on Est-331 Install of Drain pan on Prep table"
type textarea "x"
type textarea "WO# 3199623 Quoted & Approved on Est-331 Install of Drain pan on Prep table"
type textarea "x"
type textarea "D"
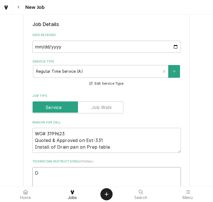
type textarea "x"
type textarea "Di"
type textarea "x"
type textarea "Dia"
type textarea "x"
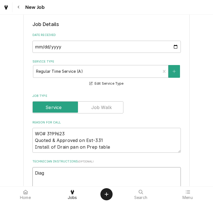
type textarea "Diagn"
type textarea "x"
type textarea "Diagnos"
type textarea "x"
type textarea "Diagnose"
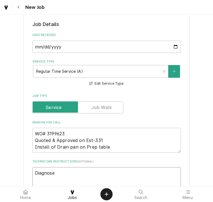
type textarea "x"
type textarea "Diagnose &"
type textarea "x"
type textarea "Diagnose & c"
type textarea "x"
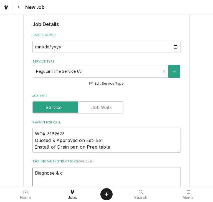
type textarea "Diagnose & ca"
type textarea "x"
type textarea "Diagnose & cal"
type textarea "x"
type textarea "Diagnose & call"
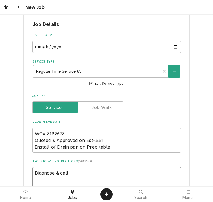
type textarea "x"
type textarea "Diagnose & call g"
type textarea "x"
type textarea "Diagnose & call gl"
type textarea "x"
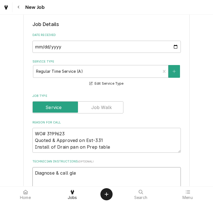
type textarea "Diagnose & call glen"
type textarea "x"
type textarea "Diagnose & call glenn"
type textarea "x"
type textarea "Diagnose & call Glenn"
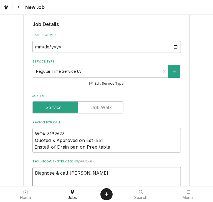
type textarea "x"
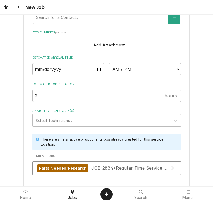
scroll to position [353, 0]
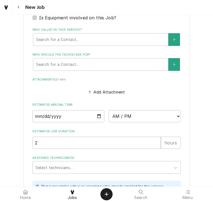
type textarea "Diagnose & call Glenn"
click at [98, 114] on input "Date" at bounding box center [68, 116] width 72 height 12
type textarea "x"
type input "2025-09-09"
type textarea "x"
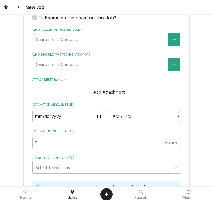
click at [129, 118] on select "AM / PM 6:00 AM 6:15 AM 6:30 AM 6:45 AM 7:00 AM 7:15 AM 7:30 AM 7:45 AM 8:00 AM…" at bounding box center [145, 116] width 72 height 12
select select "13:30:00"
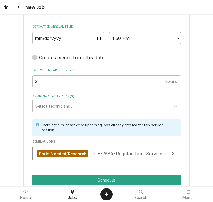
scroll to position [445, 0]
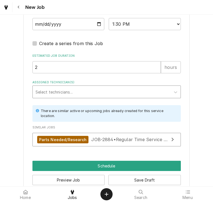
click at [95, 91] on div "Assigned Technician(s)" at bounding box center [101, 92] width 132 height 10
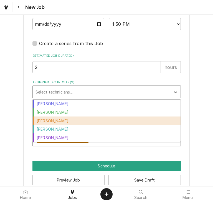
click at [86, 117] on div "Carlos Garcia" at bounding box center [107, 121] width 148 height 9
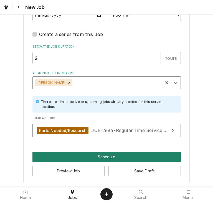
click at [94, 152] on button "Schedule" at bounding box center [106, 157] width 148 height 10
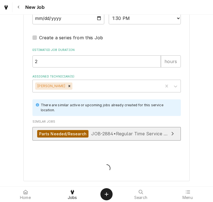
scroll to position [450, 0]
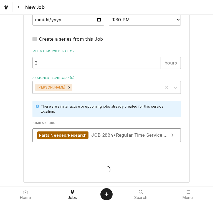
type textarea "x"
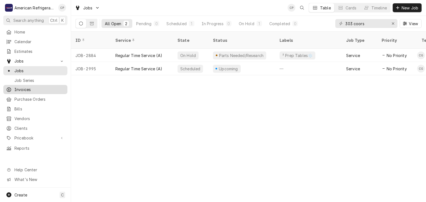
click at [32, 87] on span "Invoices" at bounding box center [39, 90] width 50 height 6
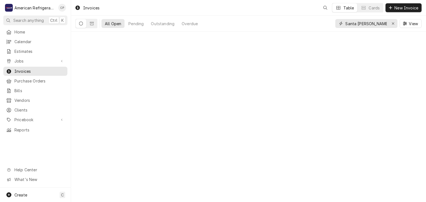
click at [370, 25] on input "Santa ana" at bounding box center [366, 23] width 42 height 9
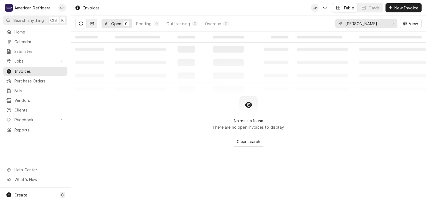
type input "[PERSON_NAME]"
click at [91, 24] on icon "Dynamic Content Wrapper" at bounding box center [92, 24] width 4 height 4
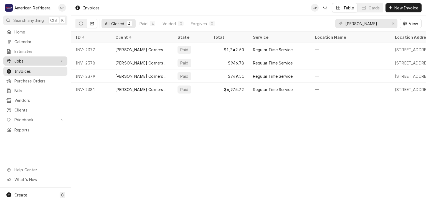
click at [45, 61] on span "Jobs" at bounding box center [35, 61] width 42 height 6
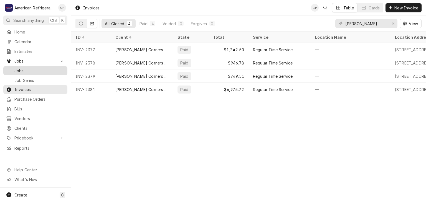
click at [46, 70] on span "Jobs" at bounding box center [39, 71] width 50 height 6
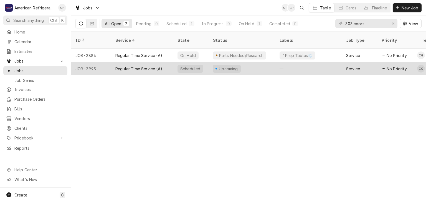
click at [156, 66] on div "Regular Time Service (A)" at bounding box center [138, 69] width 47 height 6
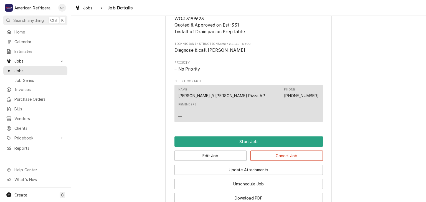
scroll to position [302, 0]
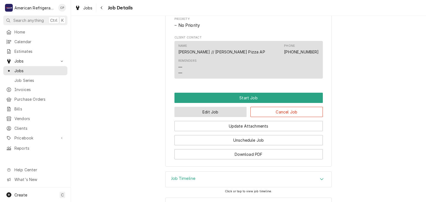
click at [207, 117] on button "Edit Job" at bounding box center [210, 112] width 72 height 10
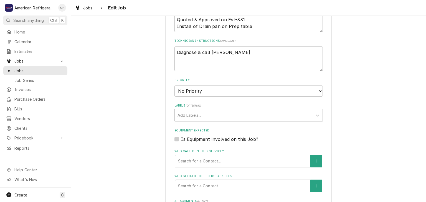
scroll to position [236, 0]
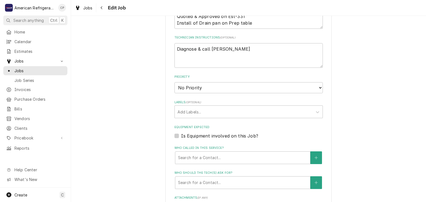
click at [217, 118] on fieldset "Job Details Date Received [DATE] Service Type Regular Time Service (A) Billing …" at bounding box center [248, 103] width 148 height 412
click at [218, 108] on div "Labels" at bounding box center [243, 112] width 132 height 10
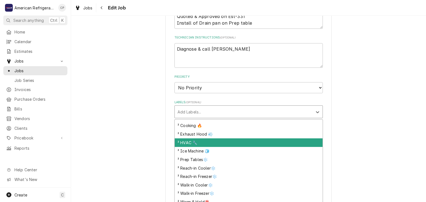
scroll to position [41, 0]
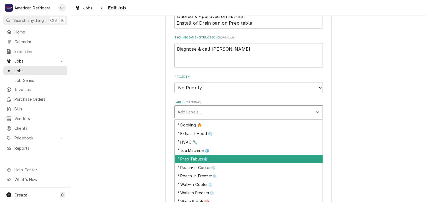
click at [218, 157] on div "² Prep Tables❄️" at bounding box center [249, 159] width 148 height 9
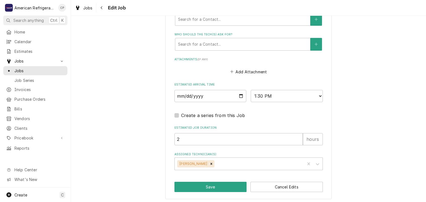
scroll to position [375, 0]
click at [225, 182] on button "Save" at bounding box center [210, 187] width 72 height 10
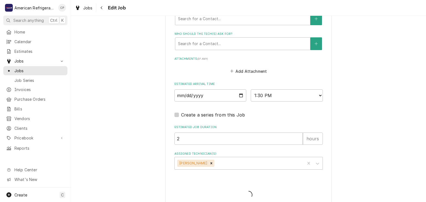
type textarea "x"
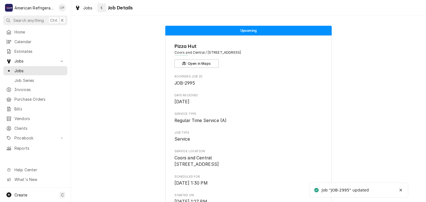
click at [103, 10] on div "Navigate back" at bounding box center [102, 8] width 6 height 6
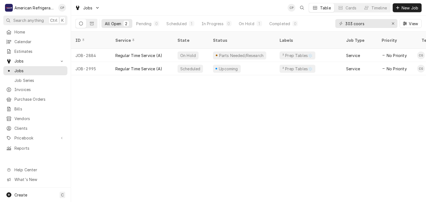
drag, startPoint x: 277, startPoint y: 96, endPoint x: 289, endPoint y: 87, distance: 14.2
click at [277, 96] on div "ID Service State Status Labels Job Type Priority Techs Date Received Client Loc…" at bounding box center [248, 117] width 355 height 171
click at [369, 23] on input "303 coors" at bounding box center [366, 23] width 42 height 9
click at [371, 24] on input "303 coors" at bounding box center [366, 23] width 42 height 9
click at [358, 91] on div "ID Service State Status Labels Job Type Priority Techs Date Received Client Loc…" at bounding box center [248, 117] width 355 height 171
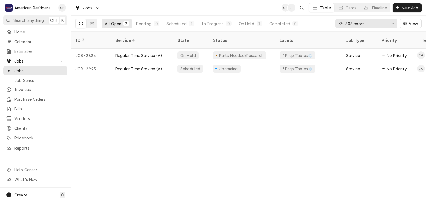
click at [379, 26] on input "303 coors" at bounding box center [366, 23] width 42 height 9
click at [393, 25] on icon "Erase input" at bounding box center [392, 24] width 3 height 4
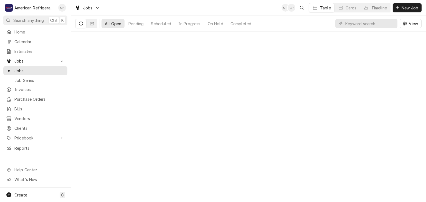
click at [360, 89] on div "kAGZyL1 Date — Time — Duration — Labels No labels Reason For Call Not mentioned" at bounding box center [248, 117] width 355 height 171
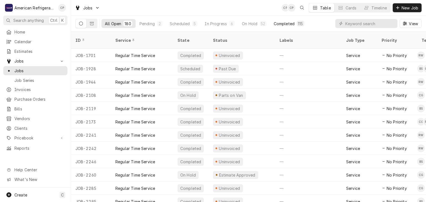
click at [283, 22] on div "Completed" at bounding box center [284, 24] width 21 height 6
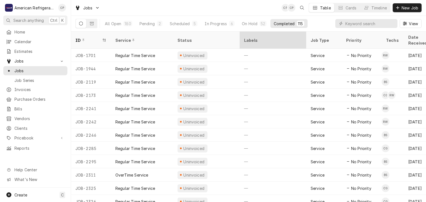
drag, startPoint x: 123, startPoint y: 24, endPoint x: 282, endPoint y: 35, distance: 159.4
click at [122, 24] on button "All Open 180" at bounding box center [118, 23] width 34 height 9
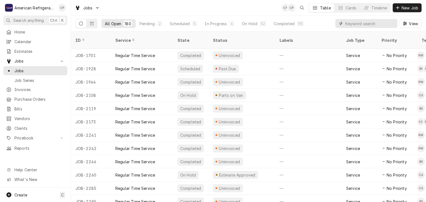
click at [353, 23] on input "Dynamic Content Wrapper" at bounding box center [369, 23] width 49 height 9
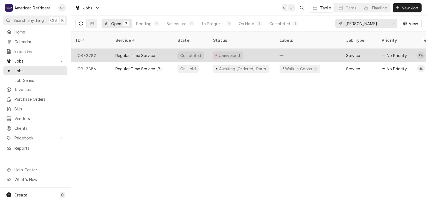
type input "[PERSON_NAME]"
click at [146, 53] on div "Regular Time Service" at bounding box center [135, 56] width 40 height 6
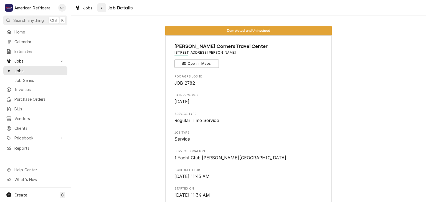
click at [101, 10] on div "Navigate back" at bounding box center [102, 8] width 6 height 6
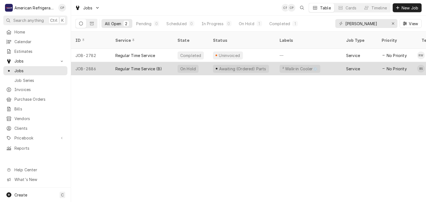
click at [123, 66] on div "Regular Time Service (B)" at bounding box center [138, 69] width 47 height 6
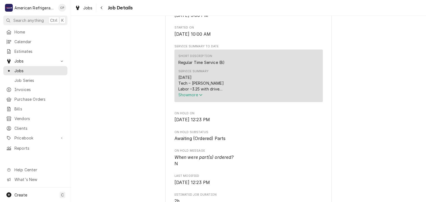
scroll to position [168, 0]
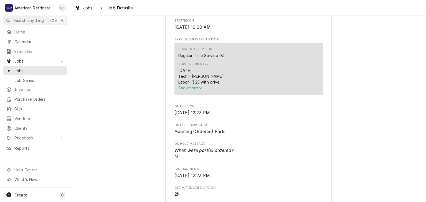
click at [181, 90] on span "Show more" at bounding box center [190, 88] width 24 height 5
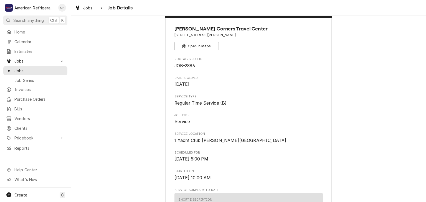
scroll to position [0, 0]
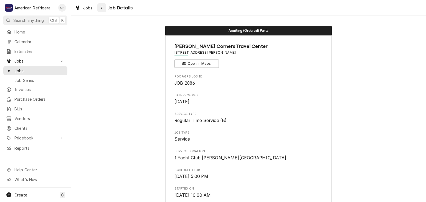
click at [102, 10] on div "Navigate back" at bounding box center [102, 8] width 6 height 6
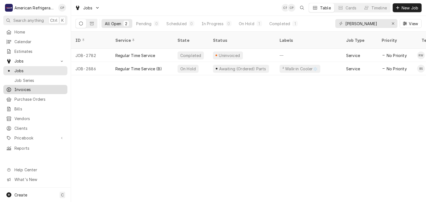
click at [34, 87] on span "Invoices" at bounding box center [39, 90] width 50 height 6
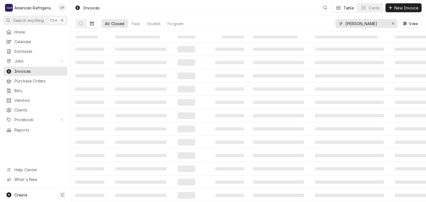
click at [372, 23] on input "[PERSON_NAME]" at bounding box center [366, 23] width 42 height 9
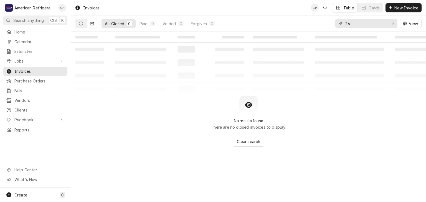
type input "2"
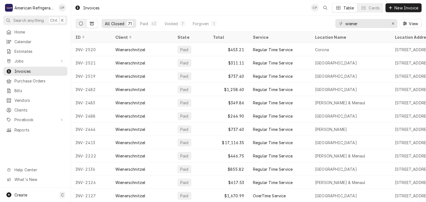
click at [78, 26] on button "Dynamic Content Wrapper" at bounding box center [81, 23] width 11 height 9
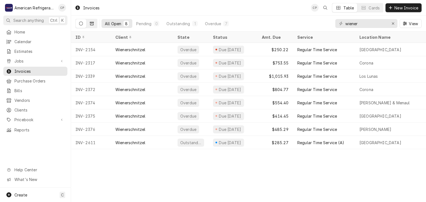
click at [93, 24] on icon "Dynamic Content Wrapper" at bounding box center [92, 23] width 4 height 3
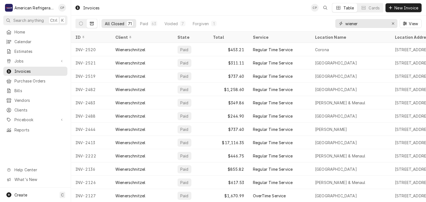
click at [375, 25] on input "wiener" at bounding box center [366, 23] width 42 height 9
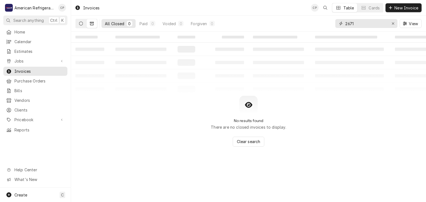
type input "2671"
click at [84, 22] on button "Dynamic Content Wrapper" at bounding box center [81, 23] width 11 height 9
click at [90, 24] on icon "Dynamic Content Wrapper" at bounding box center [92, 24] width 4 height 4
click at [83, 25] on button "Dynamic Content Wrapper" at bounding box center [81, 23] width 11 height 9
click at [358, 23] on input "2671" at bounding box center [366, 23] width 42 height 9
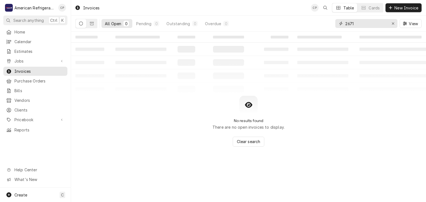
click at [358, 23] on input "2671" at bounding box center [366, 23] width 42 height 9
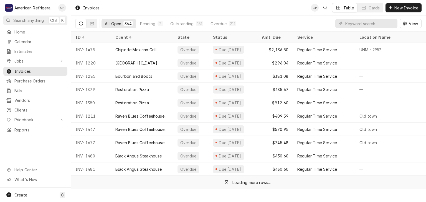
click at [289, 27] on div "All Open 364 Pending 2 Outstanding 151 Overdue 211 View" at bounding box center [248, 24] width 346 height 16
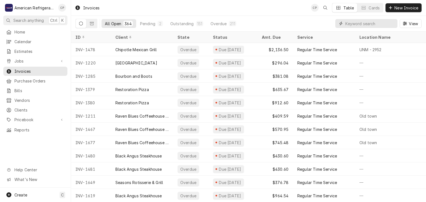
click at [356, 22] on input "Dynamic Content Wrapper" at bounding box center [369, 23] width 49 height 9
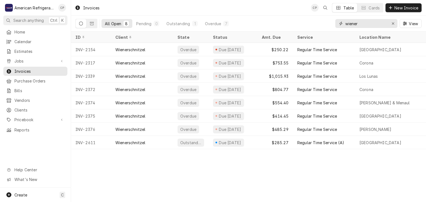
click at [362, 26] on input "wiener" at bounding box center [366, 23] width 42 height 9
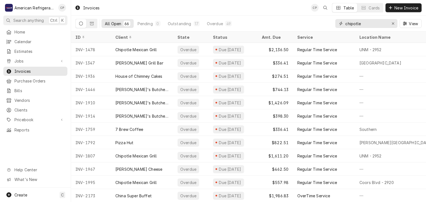
type input "chipotle"
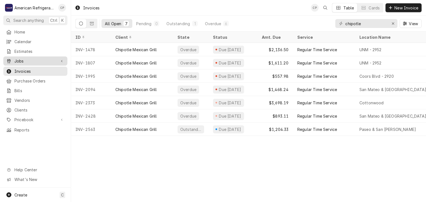
click at [41, 62] on span "Jobs" at bounding box center [35, 61] width 42 height 6
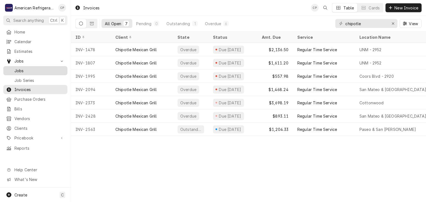
click at [42, 68] on span "Jobs" at bounding box center [39, 71] width 50 height 6
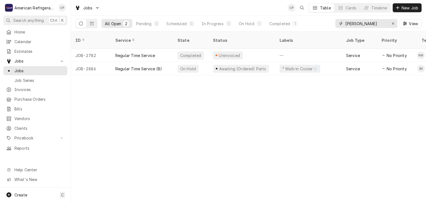
click at [377, 22] on input "[PERSON_NAME]" at bounding box center [366, 23] width 42 height 9
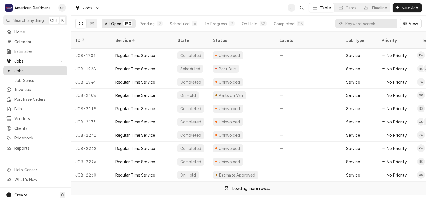
click at [55, 68] on span "Jobs" at bounding box center [39, 71] width 50 height 6
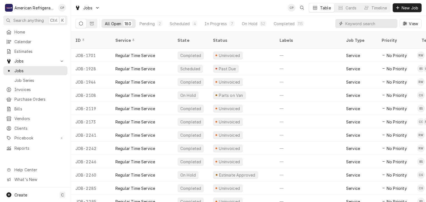
click at [353, 24] on input "Dynamic Content Wrapper" at bounding box center [369, 23] width 49 height 9
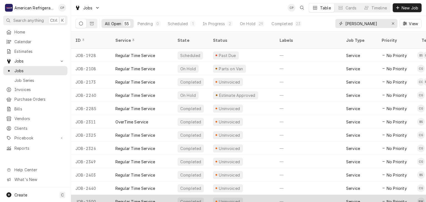
scroll to position [3, 0]
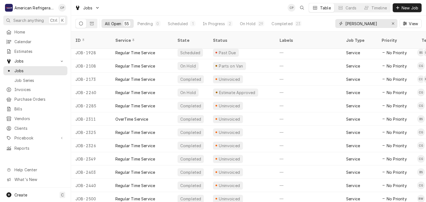
type input "carl"
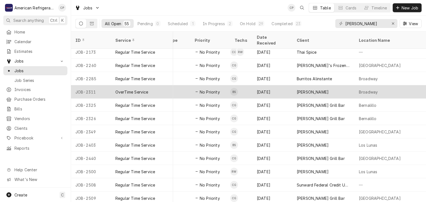
scroll to position [4, 187]
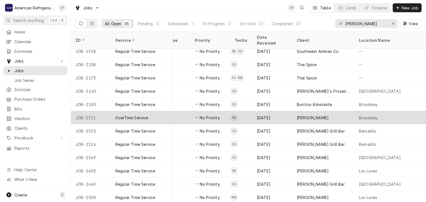
click at [142, 115] on div "OverTime Service" at bounding box center [131, 118] width 33 height 6
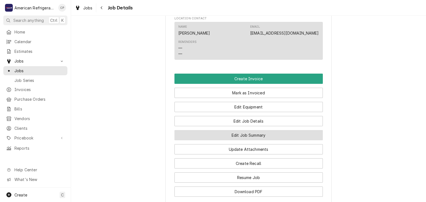
scroll to position [328, 0]
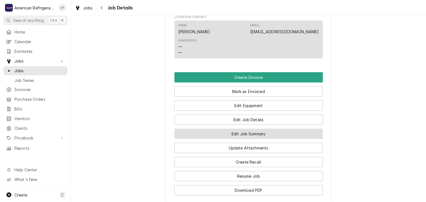
click at [231, 137] on button "Edit Job Summary" at bounding box center [248, 134] width 148 height 10
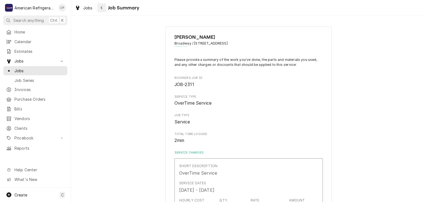
click at [104, 9] on div "Navigate back" at bounding box center [102, 8] width 6 height 6
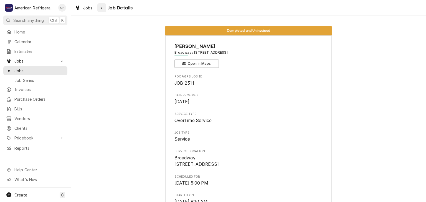
click at [100, 8] on icon "Navigate back" at bounding box center [101, 8] width 2 height 4
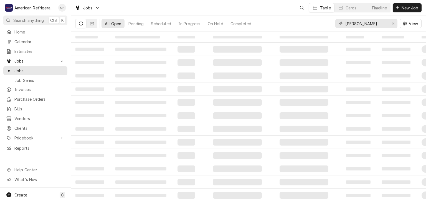
click at [363, 21] on input "carl" at bounding box center [366, 23] width 42 height 9
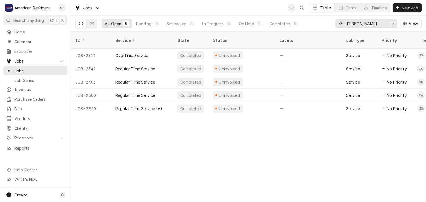
type input "carl jr"
click at [83, 25] on icon "Dynamic Content Wrapper" at bounding box center [81, 24] width 4 height 4
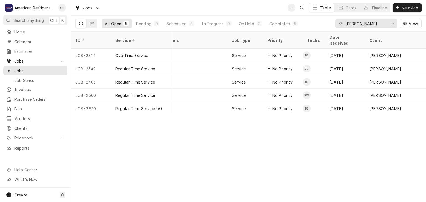
scroll to position [0, 103]
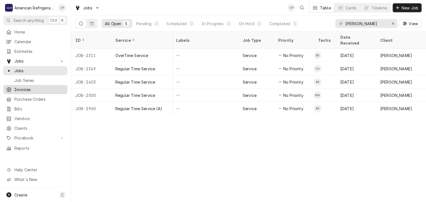
click at [49, 87] on span "Invoices" at bounding box center [39, 90] width 50 height 6
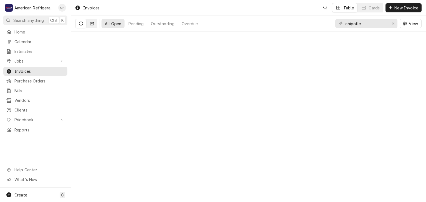
click at [94, 25] on button "Dynamic Content Wrapper" at bounding box center [91, 23] width 11 height 9
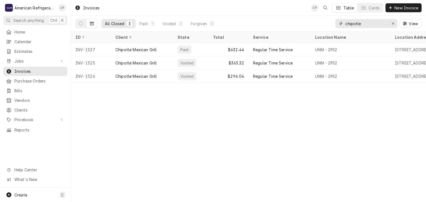
click at [367, 23] on input "chipotle" at bounding box center [366, 23] width 42 height 9
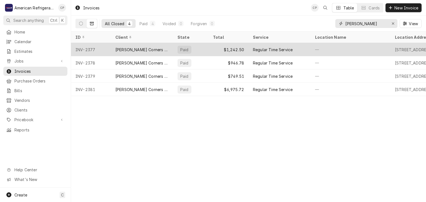
type input "[PERSON_NAME]"
click at [140, 48] on div "[PERSON_NAME] Corners Travel Center" at bounding box center [141, 50] width 53 height 6
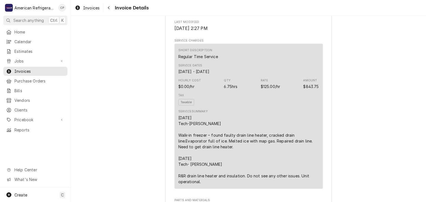
scroll to position [68, 0]
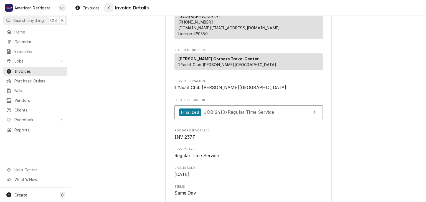
click at [111, 9] on div "Navigate back" at bounding box center [109, 8] width 6 height 6
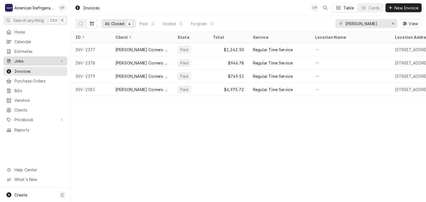
click at [41, 62] on span "Jobs" at bounding box center [35, 61] width 42 height 6
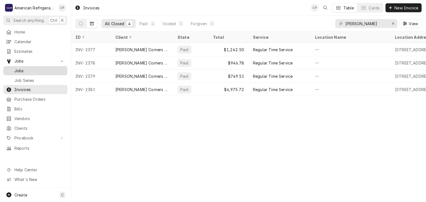
click at [42, 68] on span "Jobs" at bounding box center [39, 71] width 50 height 6
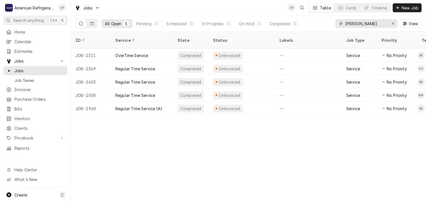
click at [371, 24] on input "[PERSON_NAME]" at bounding box center [366, 23] width 42 height 9
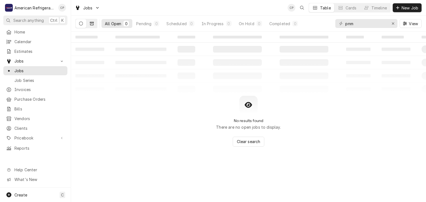
click at [89, 22] on button "Dynamic Content Wrapper" at bounding box center [91, 23] width 11 height 9
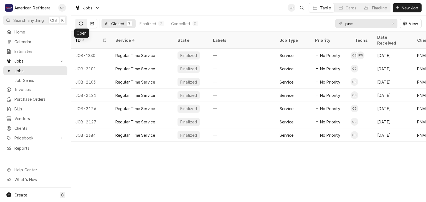
click at [81, 24] on icon "Dynamic Content Wrapper" at bounding box center [81, 24] width 4 height 4
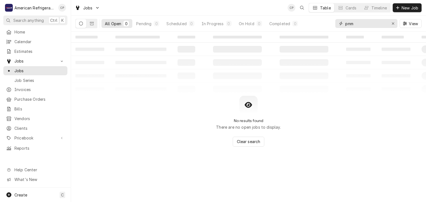
click at [368, 27] on input "pnm" at bounding box center [366, 23] width 42 height 9
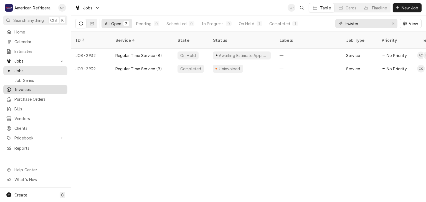
type input "twister"
click at [45, 88] on span "Invoices" at bounding box center [39, 90] width 50 height 6
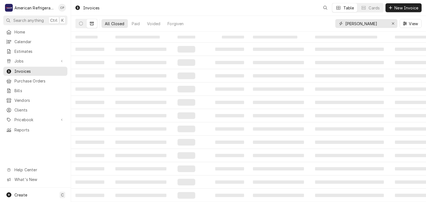
click at [366, 24] on input "[PERSON_NAME]" at bounding box center [366, 23] width 42 height 9
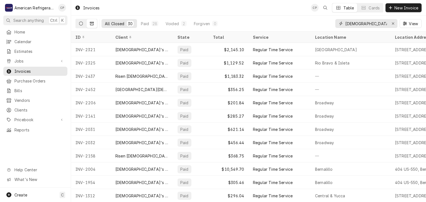
type input "church"
click at [78, 20] on button "Dynamic Content Wrapper" at bounding box center [81, 23] width 11 height 9
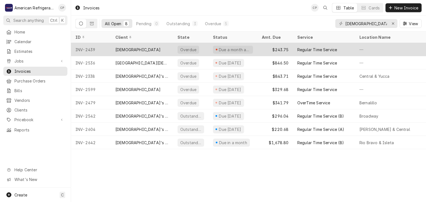
click at [103, 49] on div "INV-2439" at bounding box center [91, 49] width 40 height 13
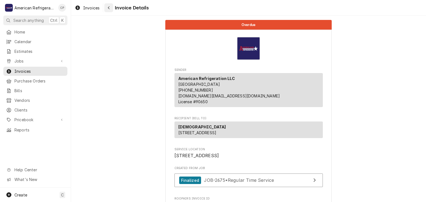
click at [110, 10] on div "Navigate back" at bounding box center [109, 8] width 6 height 6
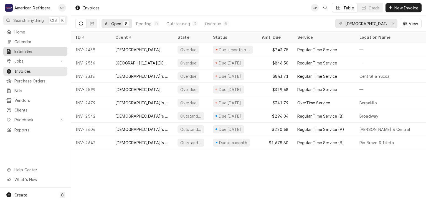
click at [44, 48] on div "Estimates" at bounding box center [35, 51] width 62 height 7
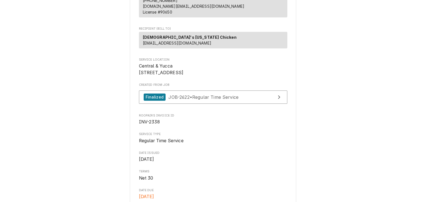
scroll to position [75, 0]
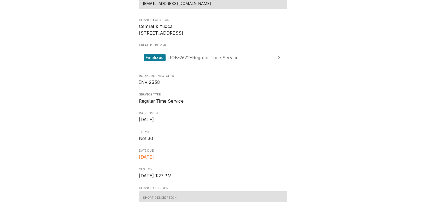
scroll to position [96, 0]
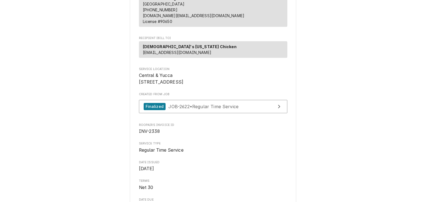
scroll to position [101, 0]
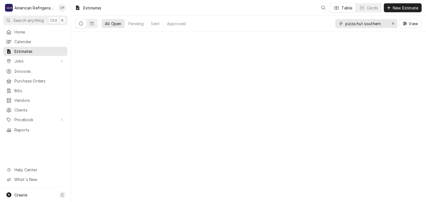
click at [368, 25] on input "pizza hut southern" at bounding box center [366, 23] width 42 height 9
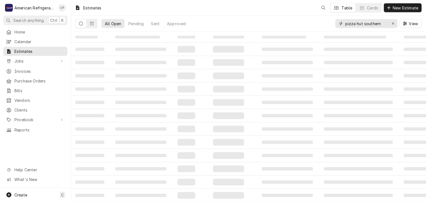
click at [368, 25] on input "pizza hut southern" at bounding box center [366, 23] width 42 height 9
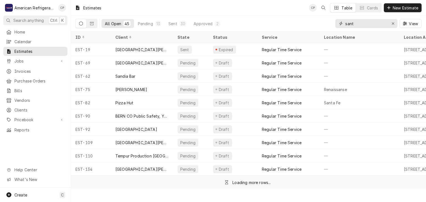
type input "santa"
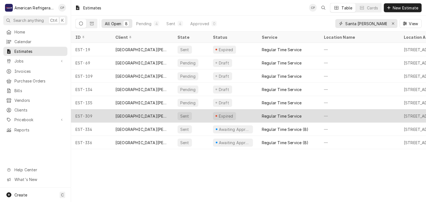
type input "Santa ana"
click at [140, 113] on div "Santa Ana Star Casino Hotel" at bounding box center [141, 116] width 53 height 6
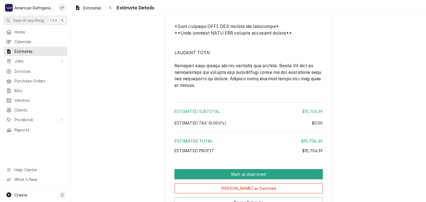
scroll to position [1188, 0]
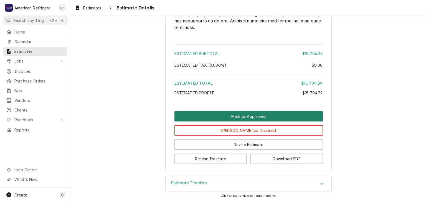
click at [238, 119] on button "Mark as Approved" at bounding box center [248, 116] width 148 height 10
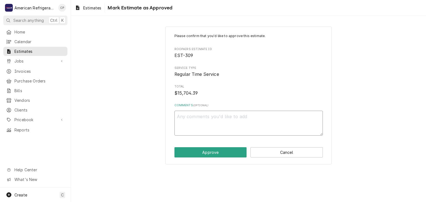
click at [220, 122] on textarea "Comments ( optional )" at bounding box center [248, 123] width 148 height 25
type textarea "x"
type textarea "ap"
type textarea "x"
type textarea "app"
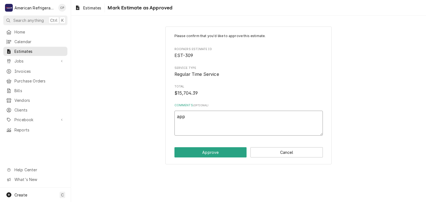
type textarea "x"
type textarea "appr"
type textarea "x"
type textarea "appro"
type textarea "x"
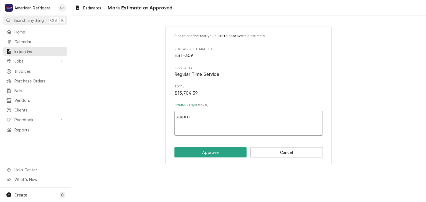
type textarea "approv"
type textarea "x"
type textarea "approve"
type textarea "x"
type textarea "approved"
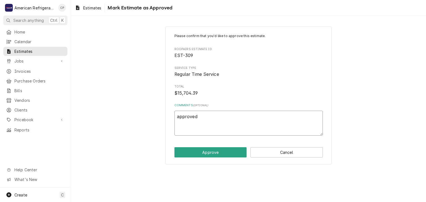
type textarea "x"
type textarea "approved"
click at [174, 147] on button "Approve" at bounding box center [210, 152] width 72 height 10
type textarea "x"
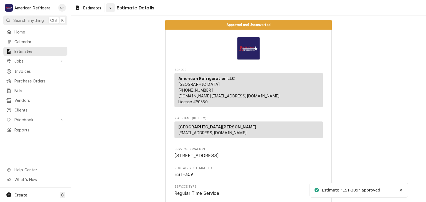
click at [109, 5] on div "Navigate back" at bounding box center [111, 8] width 6 height 6
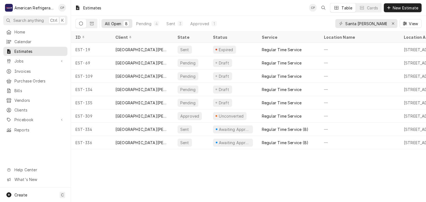
click at [146, 47] on div "[GEOGRAPHIC_DATA][PERSON_NAME]" at bounding box center [141, 50] width 53 height 6
